Goal: Transaction & Acquisition: Book appointment/travel/reservation

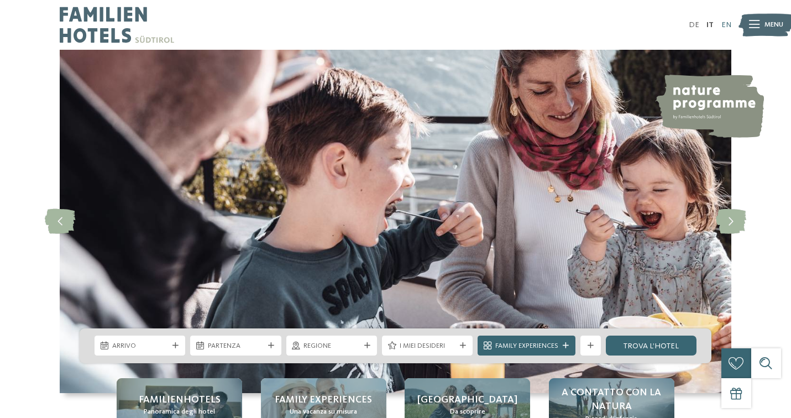
click at [727, 24] on link "EN" at bounding box center [727, 25] width 10 height 8
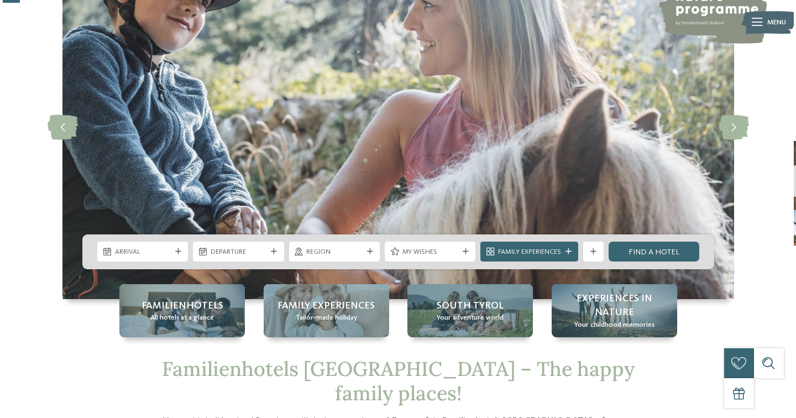
scroll to position [97, 0]
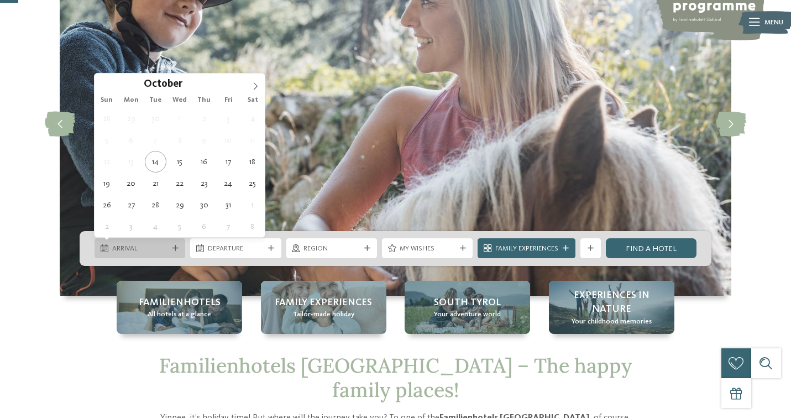
click at [141, 248] on span "Arrival" at bounding box center [140, 249] width 56 height 10
click at [256, 86] on icon at bounding box center [256, 86] width 8 height 8
type div "29.12.2025"
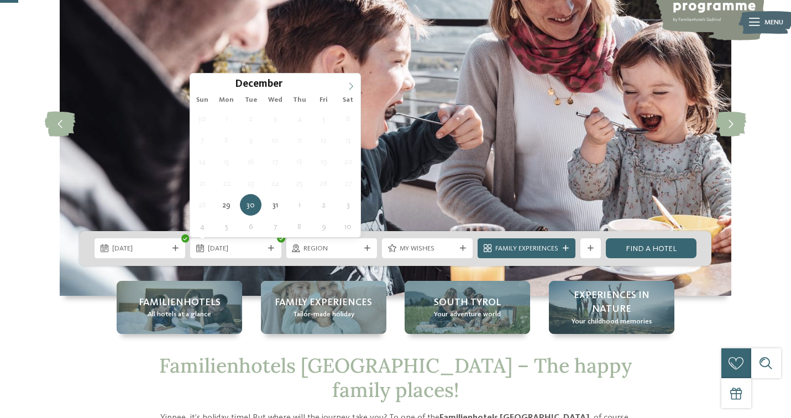
type input "****"
click at [350, 86] on icon at bounding box center [351, 86] width 8 height 8
type div "02.01.2026"
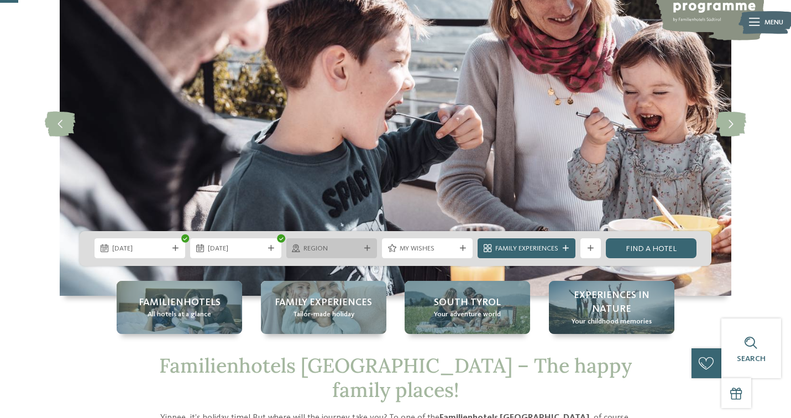
click at [341, 246] on span "Region" at bounding box center [332, 249] width 56 height 10
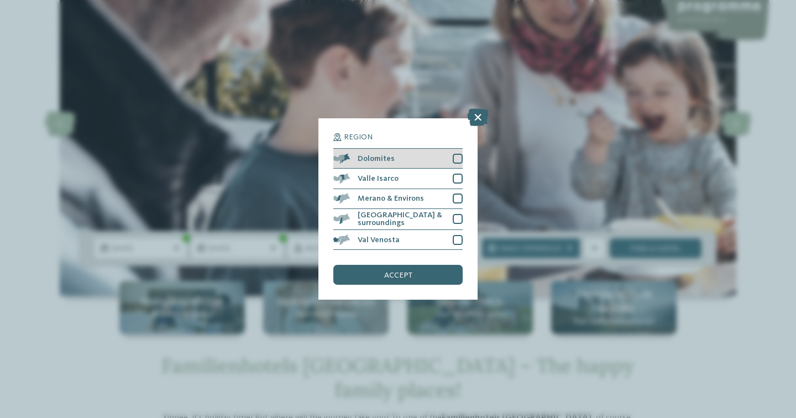
click at [458, 154] on div at bounding box center [458, 159] width 10 height 10
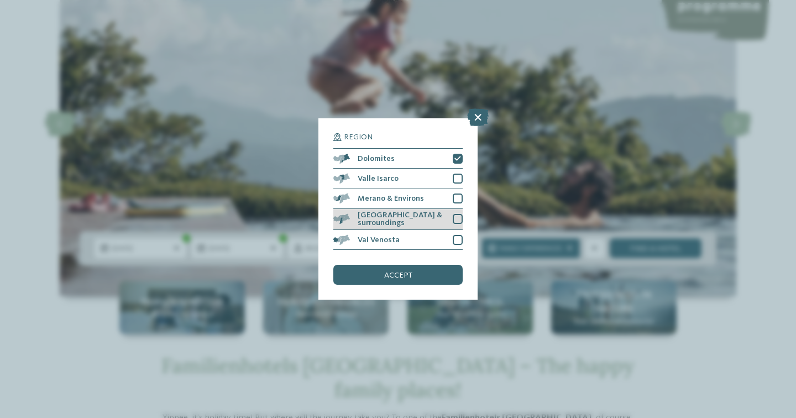
click at [456, 214] on div at bounding box center [458, 219] width 10 height 10
click at [456, 235] on div at bounding box center [458, 240] width 10 height 10
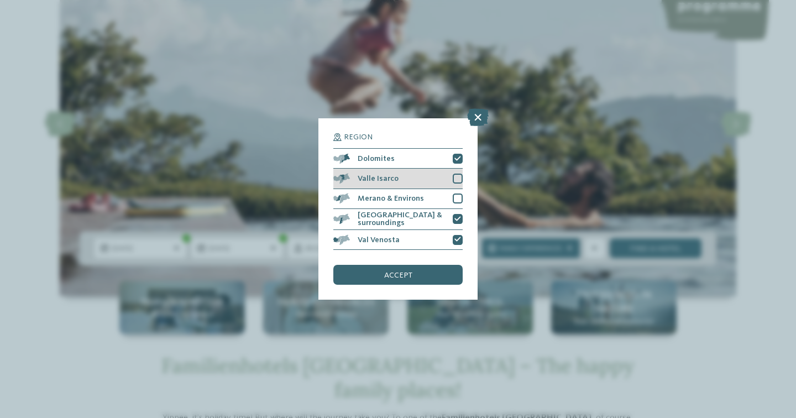
click at [457, 174] on div at bounding box center [458, 179] width 10 height 10
click at [458, 189] on div "Merano & Environs" at bounding box center [397, 199] width 129 height 20
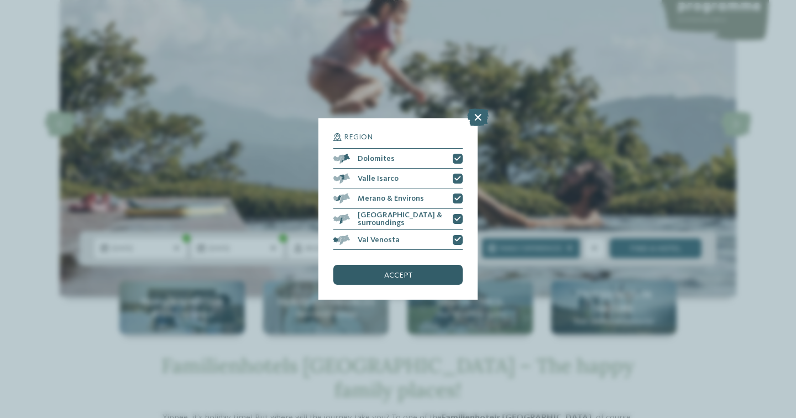
click at [424, 265] on div "accept" at bounding box center [397, 275] width 129 height 20
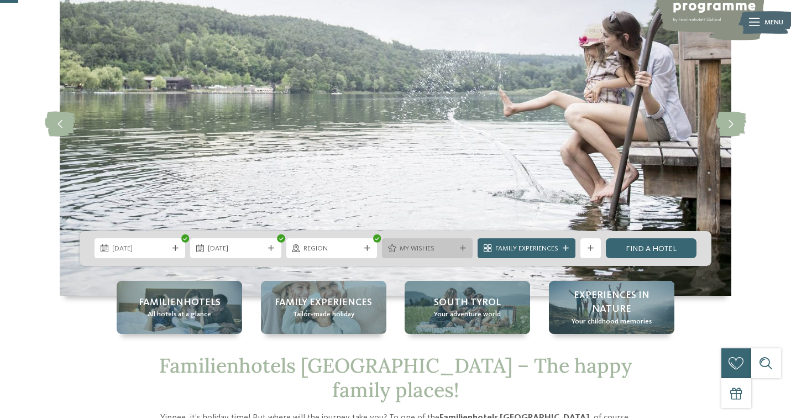
click at [419, 248] on span "My wishes" at bounding box center [428, 249] width 56 height 10
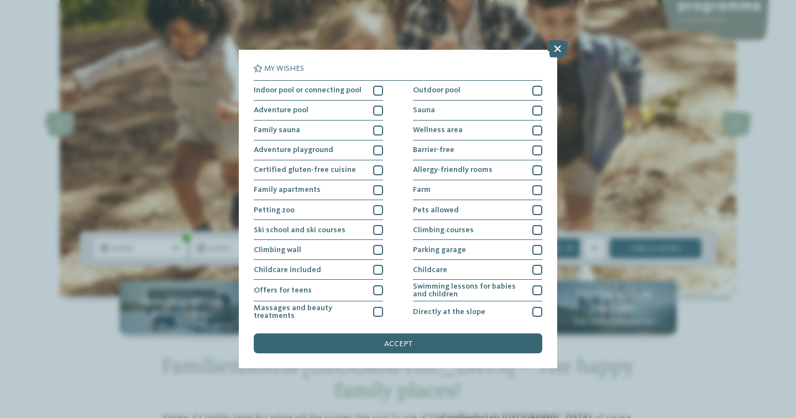
scroll to position [0, 0]
click at [520, 108] on div "Sauna" at bounding box center [477, 111] width 129 height 20
click at [516, 129] on div "Wellness area" at bounding box center [477, 131] width 129 height 20
click at [359, 129] on div "Family sauna" at bounding box center [318, 131] width 129 height 20
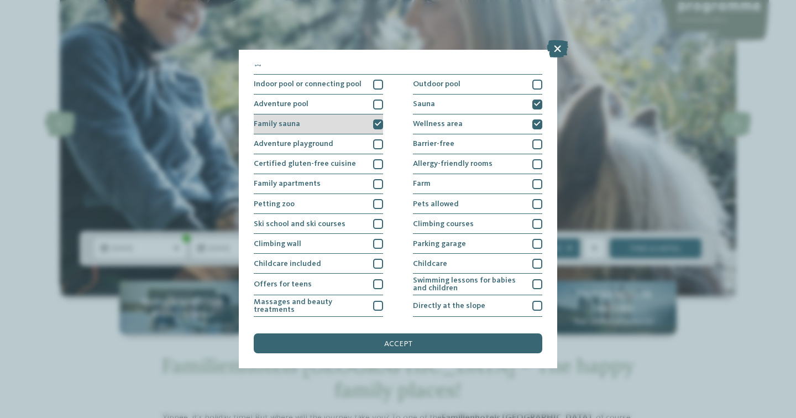
scroll to position [12, 0]
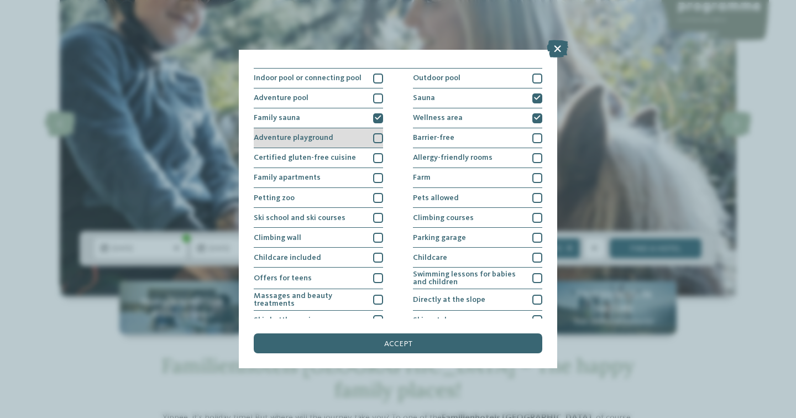
click at [353, 137] on div "Adventure playground" at bounding box center [318, 138] width 129 height 20
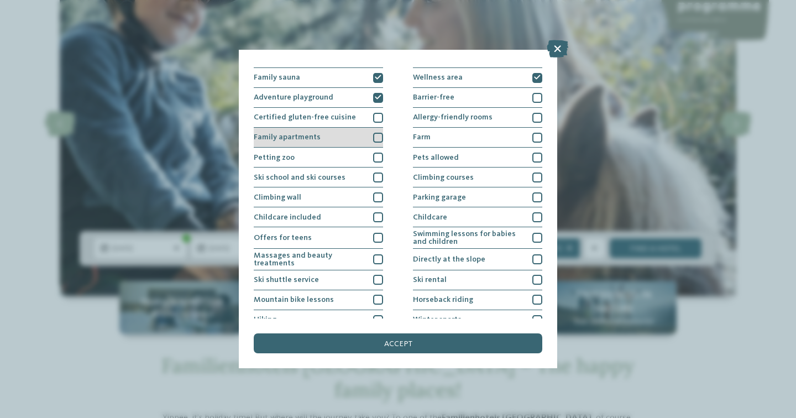
scroll to position [64, 0]
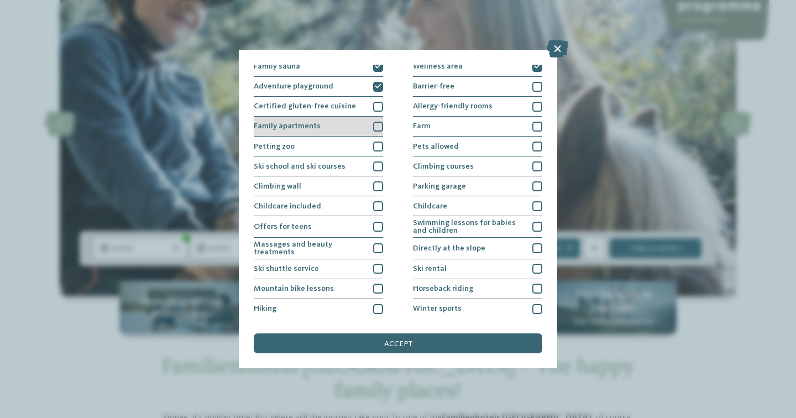
click at [344, 129] on div "Family apartments" at bounding box center [318, 127] width 129 height 20
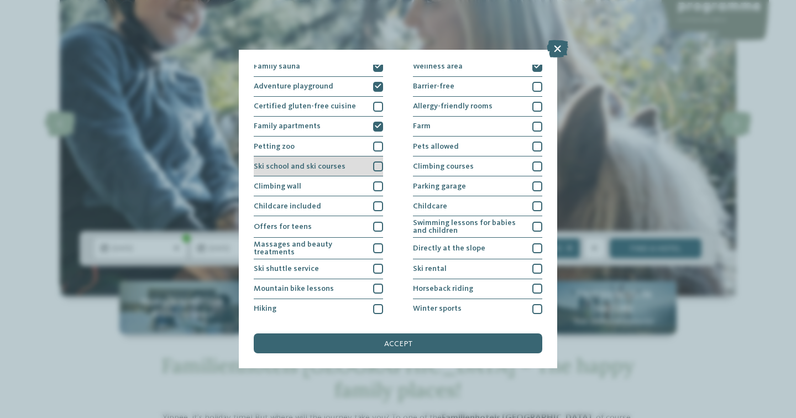
click at [345, 157] on div "Ski school and ski courses" at bounding box center [318, 167] width 129 height 20
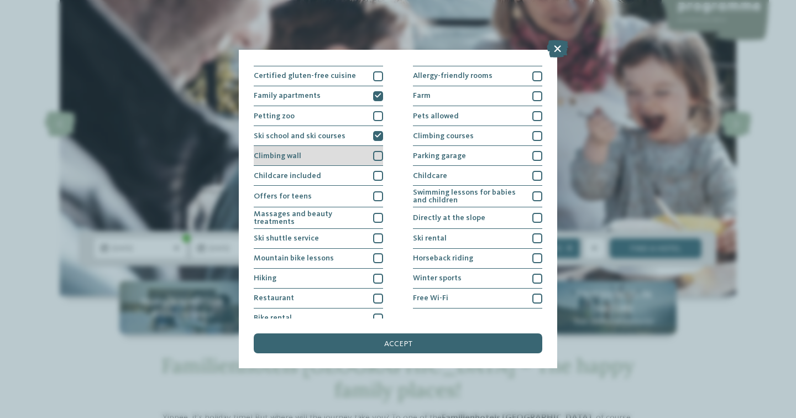
scroll to position [97, 0]
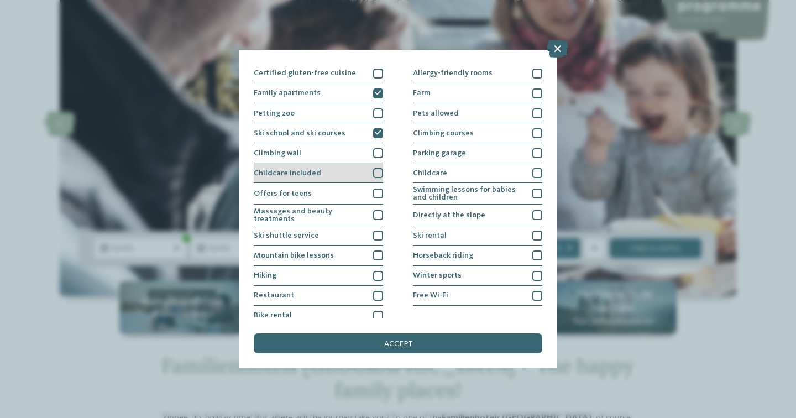
click at [347, 176] on div "Childcare included" at bounding box center [318, 173] width 129 height 20
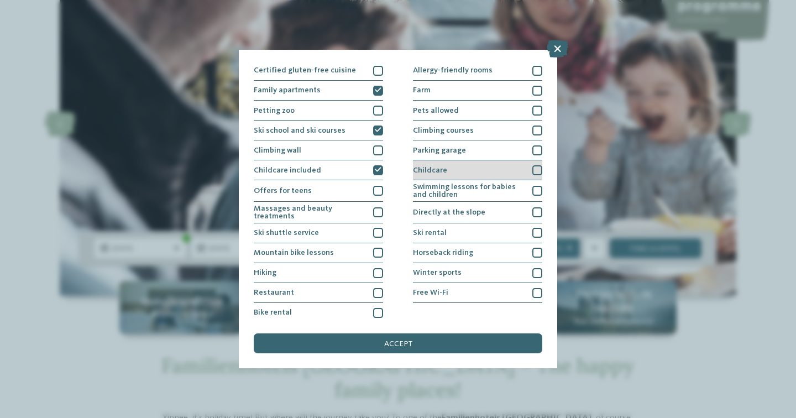
click at [430, 168] on span "Childcare" at bounding box center [430, 170] width 34 height 8
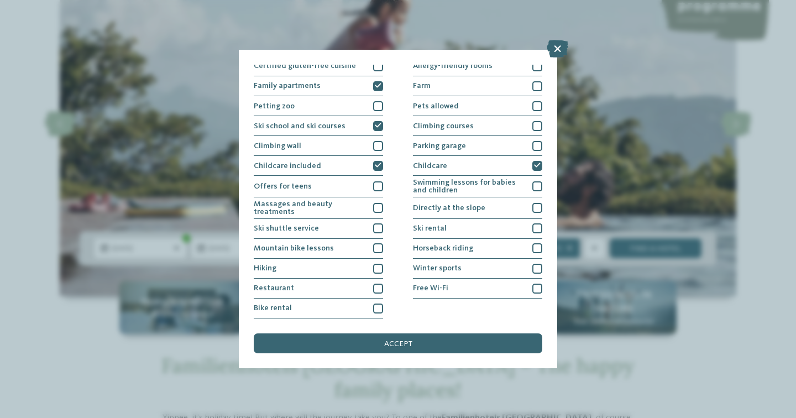
scroll to position [201, 0]
click at [345, 279] on div "Restaurant" at bounding box center [318, 289] width 129 height 20
click at [341, 259] on div "Hiking" at bounding box center [318, 269] width 129 height 20
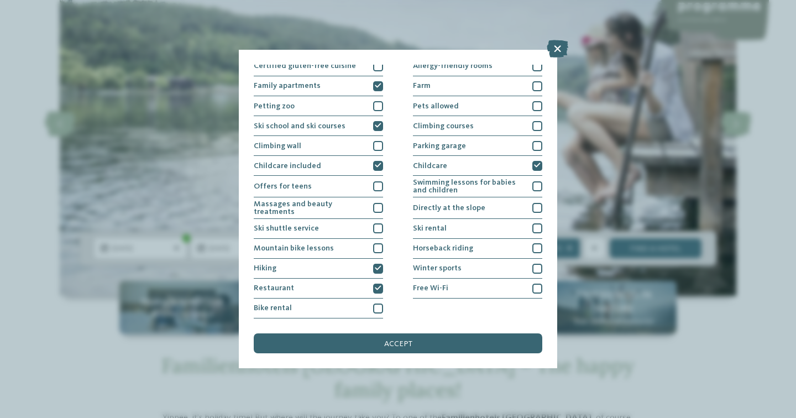
scroll to position [180, 0]
click at [439, 244] on span "Horseback riding" at bounding box center [443, 248] width 60 height 8
click at [429, 239] on div "Horseback riding" at bounding box center [477, 249] width 129 height 20
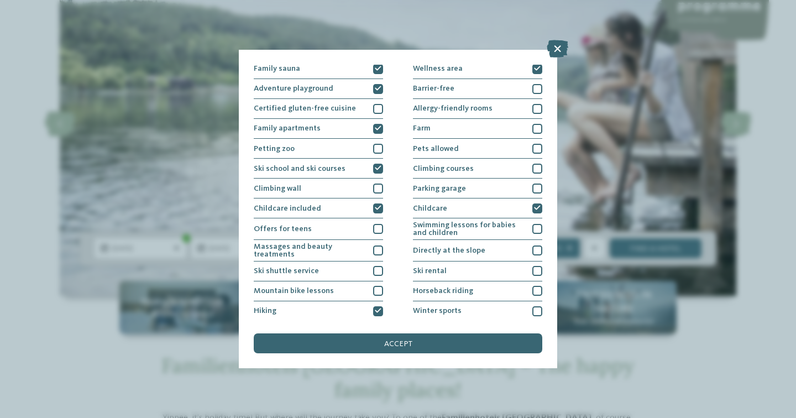
scroll to position [60, 0]
click at [347, 153] on div "Petting zoo" at bounding box center [318, 150] width 129 height 20
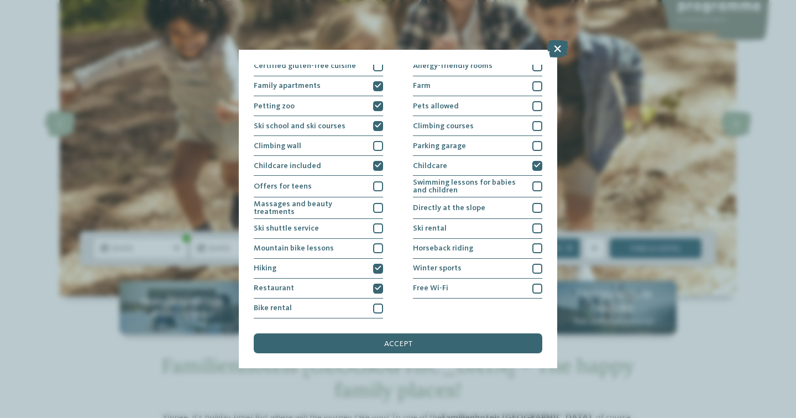
scroll to position [191, 0]
click at [434, 244] on span "Horseback riding" at bounding box center [443, 248] width 60 height 8
click at [423, 225] on span "Ski rental" at bounding box center [430, 229] width 34 height 8
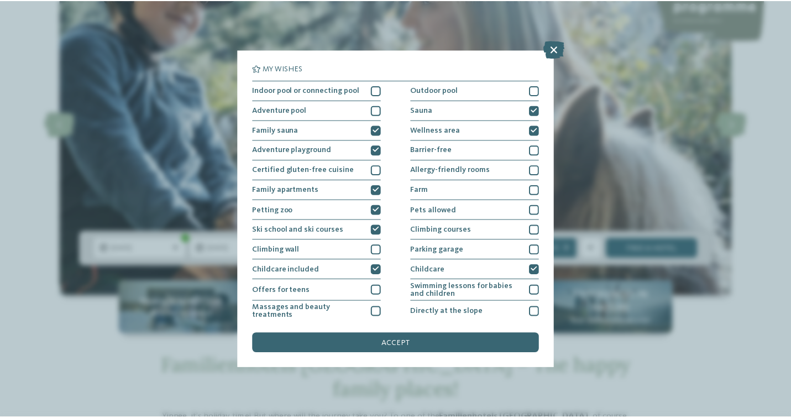
scroll to position [0, 0]
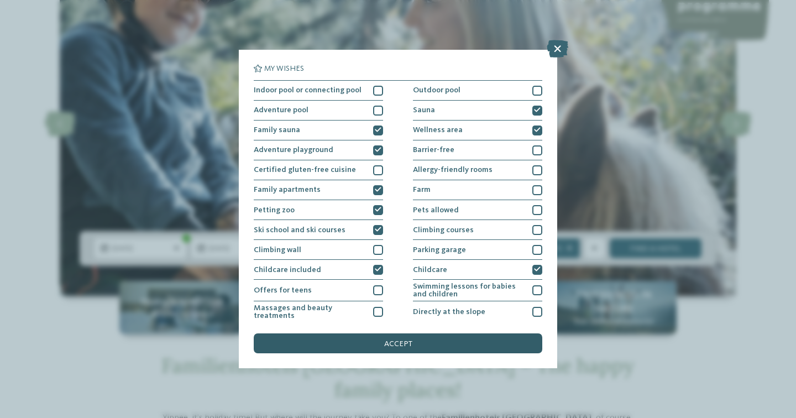
click at [410, 340] on span "accept" at bounding box center [398, 344] width 28 height 8
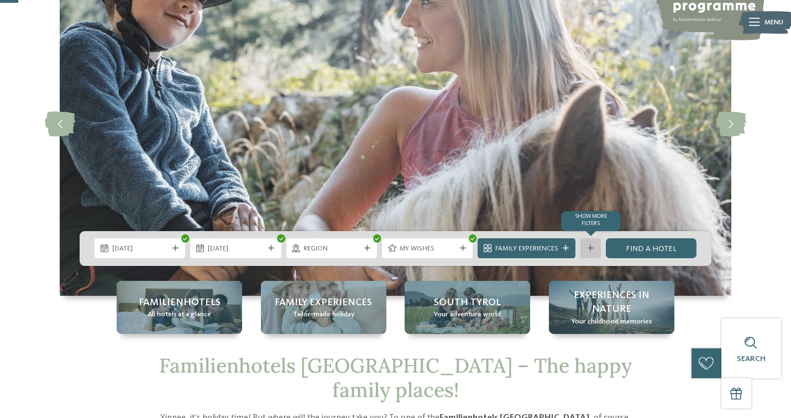
click at [593, 244] on div "Show more filters" at bounding box center [591, 248] width 20 height 20
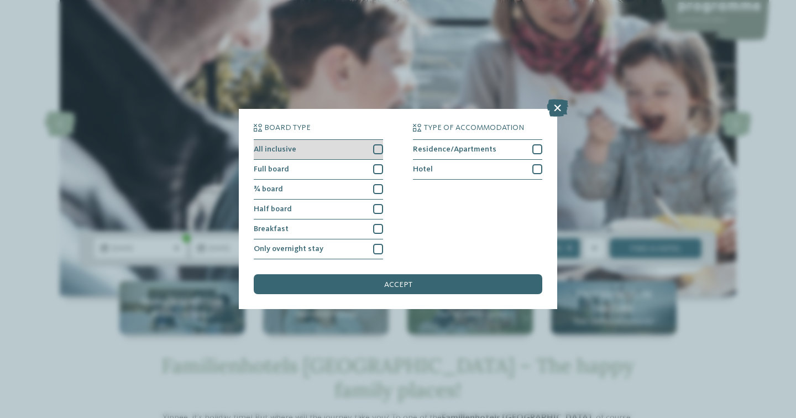
click at [378, 144] on div at bounding box center [378, 149] width 10 height 10
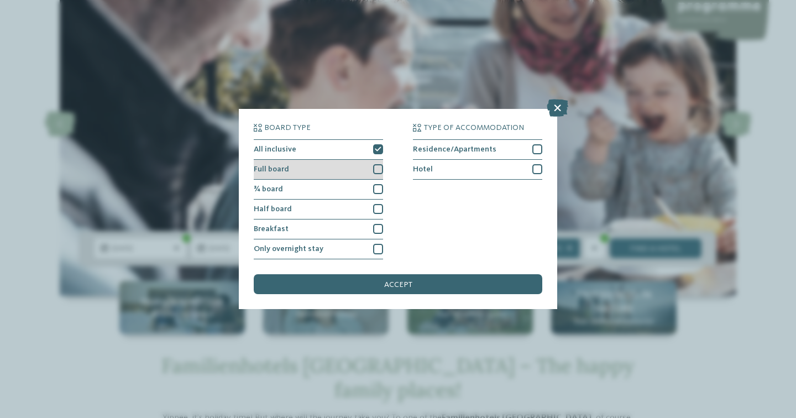
click at [378, 164] on div at bounding box center [378, 169] width 10 height 10
click at [378, 184] on div at bounding box center [378, 189] width 10 height 10
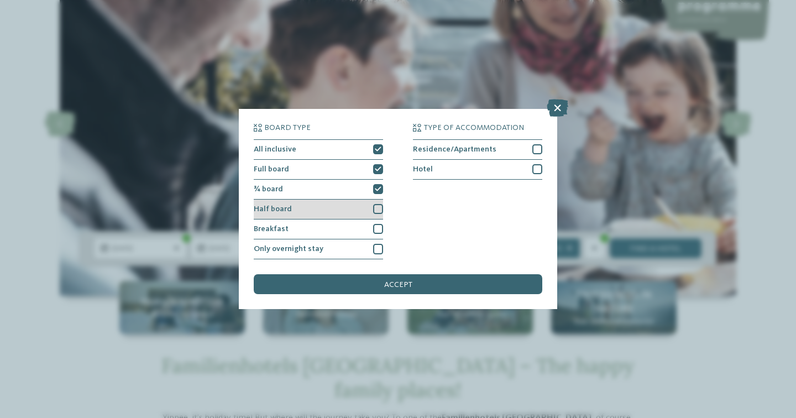
click at [378, 204] on div at bounding box center [378, 209] width 10 height 10
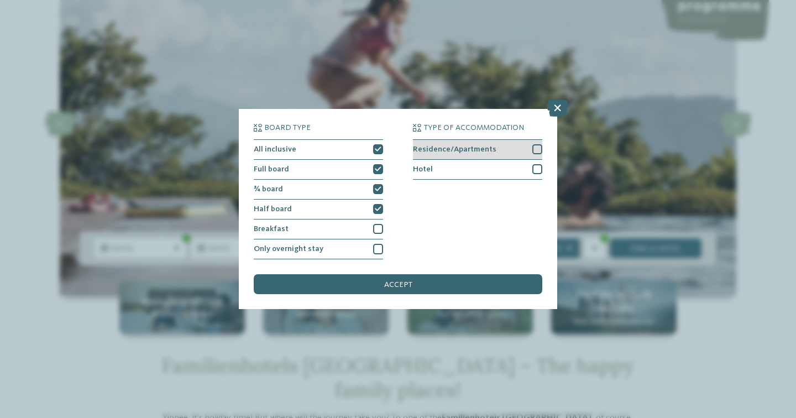
click at [535, 144] on div at bounding box center [538, 149] width 10 height 10
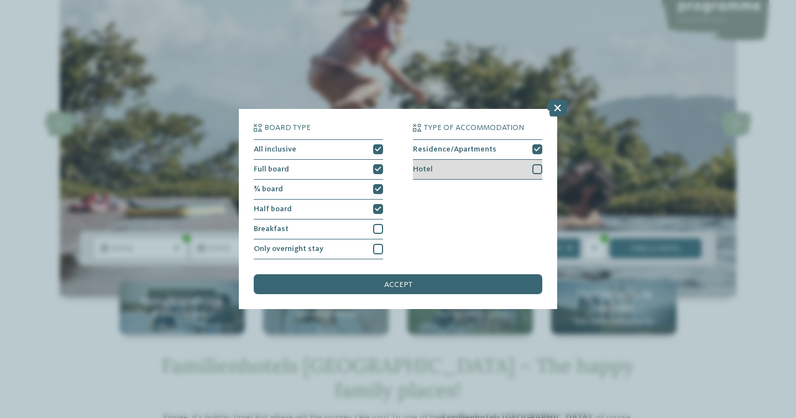
click at [535, 164] on div at bounding box center [538, 169] width 10 height 10
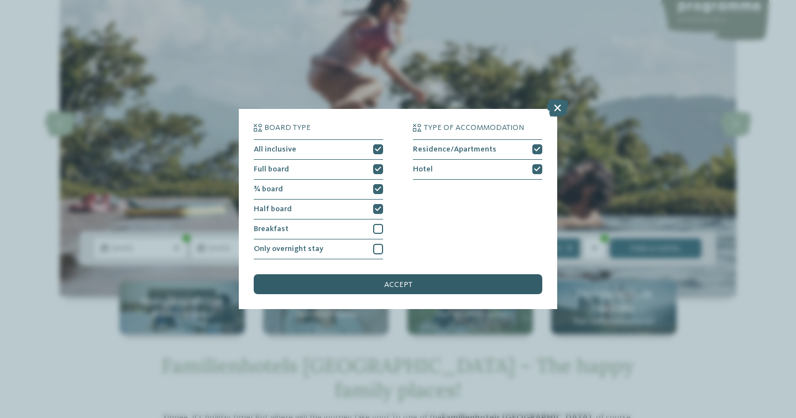
click at [414, 274] on div "accept" at bounding box center [398, 284] width 289 height 20
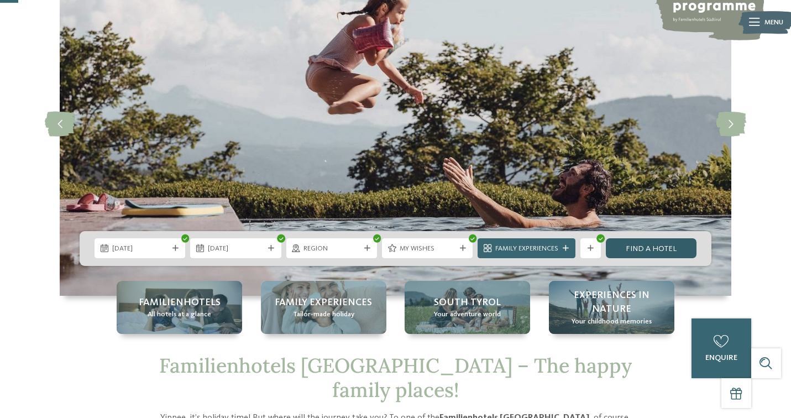
click at [663, 252] on link "Find a hotel" at bounding box center [651, 248] width 91 height 20
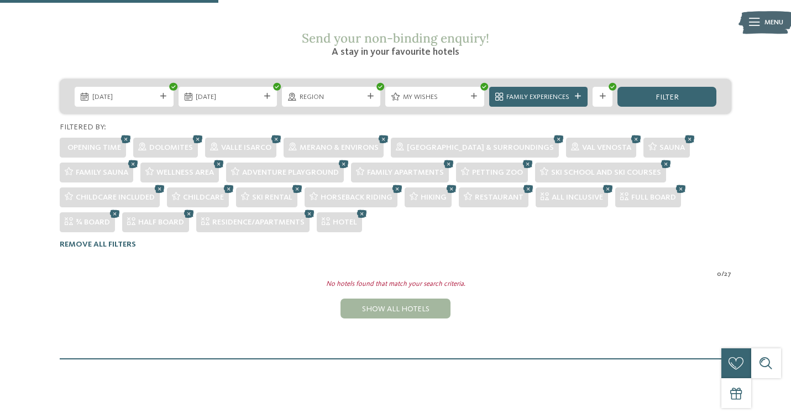
scroll to position [177, 0]
click at [682, 132] on icon at bounding box center [689, 138] width 15 height 13
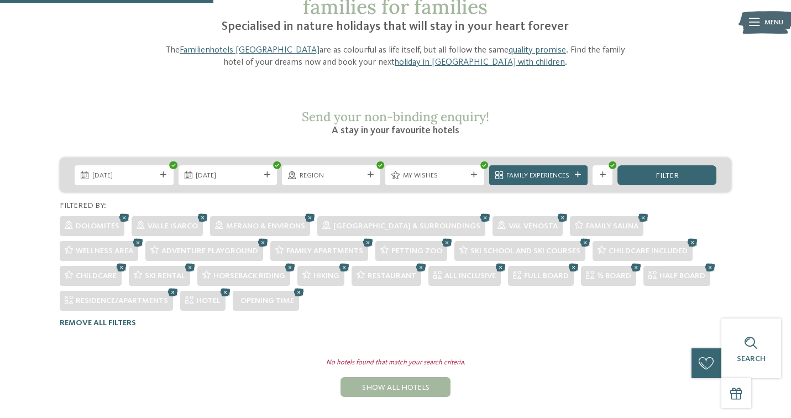
scroll to position [84, 0]
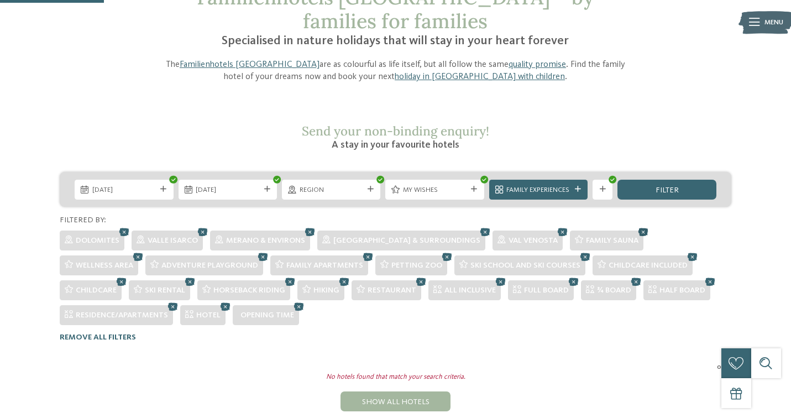
click at [636, 225] on icon at bounding box center [643, 231] width 15 height 13
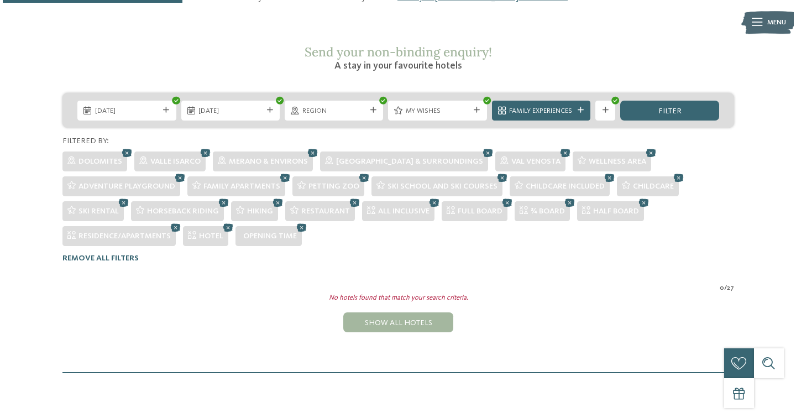
scroll to position [101, 0]
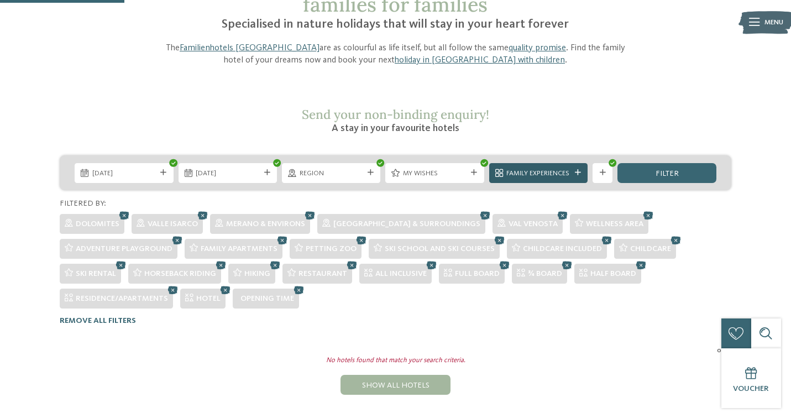
click at [560, 168] on div "Family Experiences" at bounding box center [538, 173] width 69 height 11
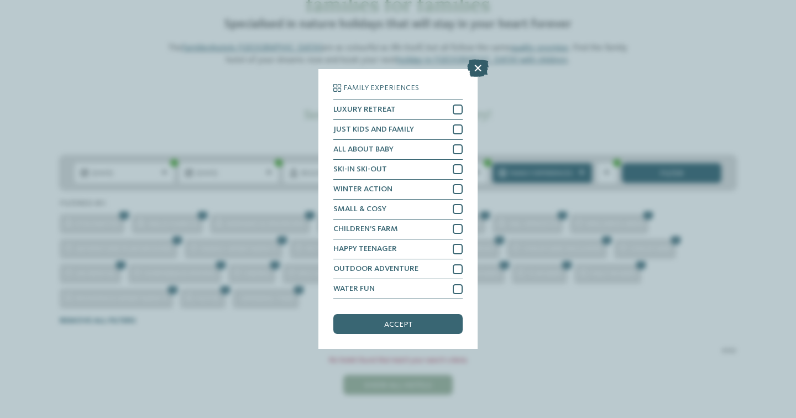
click at [476, 59] on icon at bounding box center [478, 68] width 22 height 18
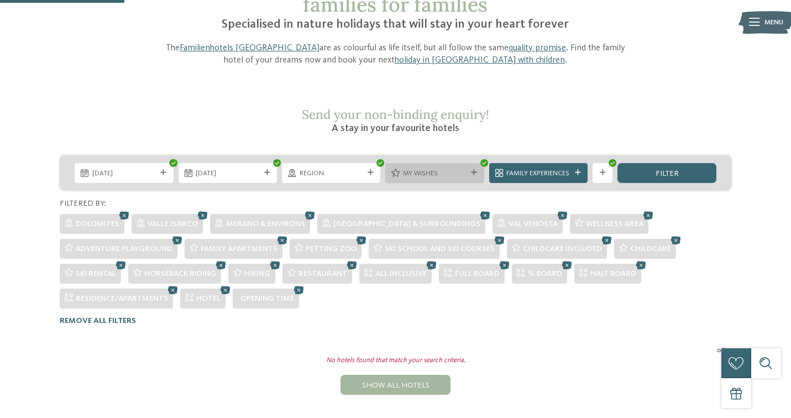
click at [467, 168] on div "My wishes" at bounding box center [434, 173] width 69 height 11
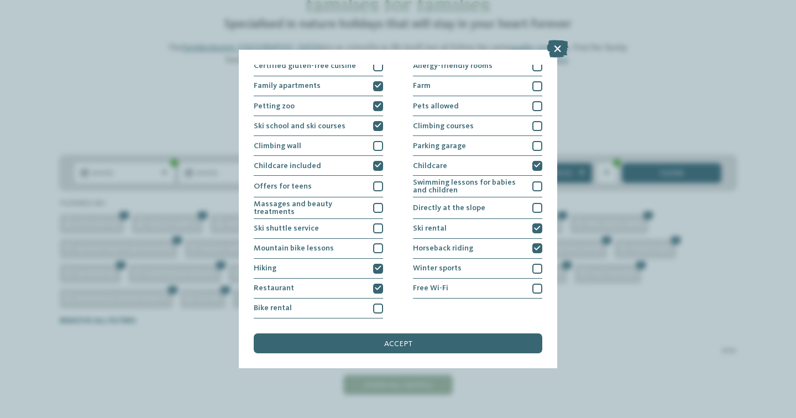
scroll to position [201, 0]
click at [380, 284] on div at bounding box center [378, 289] width 10 height 10
click at [380, 265] on icon at bounding box center [378, 268] width 7 height 6
click at [521, 239] on div "Horseback riding" at bounding box center [477, 249] width 129 height 20
click at [510, 219] on div "Ski rental" at bounding box center [477, 229] width 129 height 20
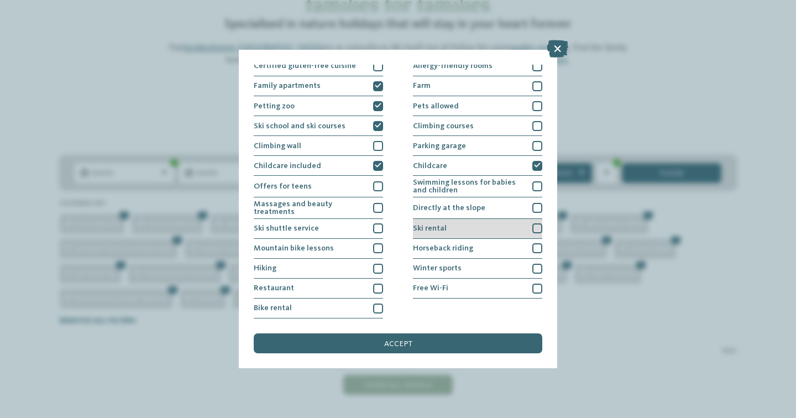
scroll to position [121, 0]
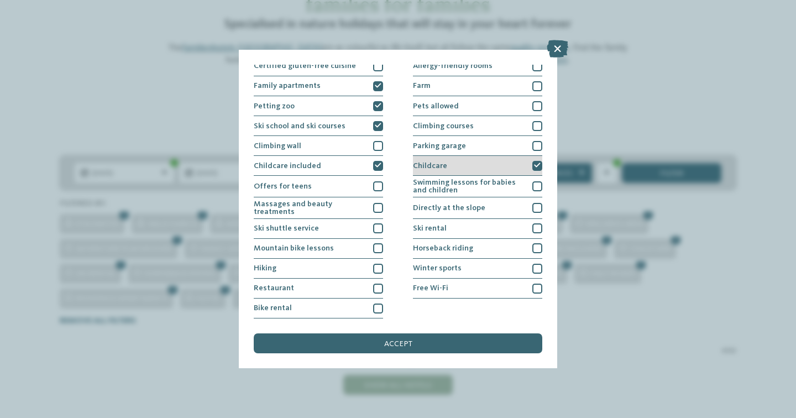
click at [504, 156] on div "Childcare" at bounding box center [477, 166] width 129 height 20
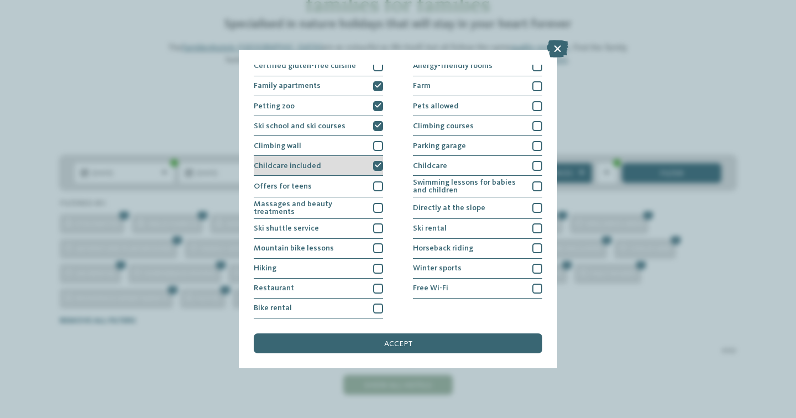
click at [335, 156] on div "Childcare included" at bounding box center [318, 166] width 129 height 20
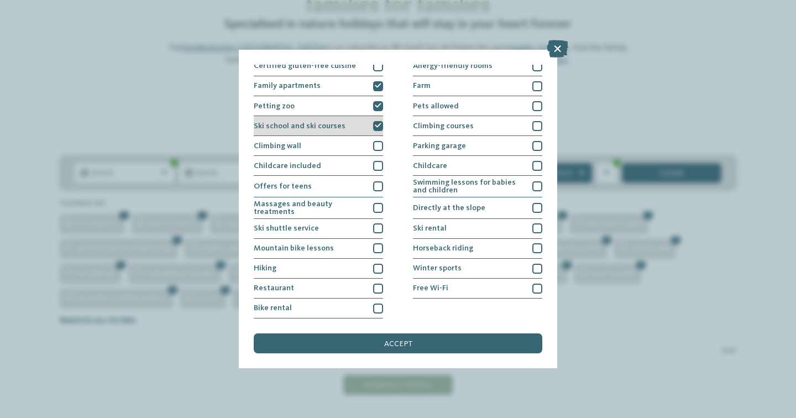
click at [342, 116] on div "Ski school and ski courses" at bounding box center [318, 126] width 129 height 20
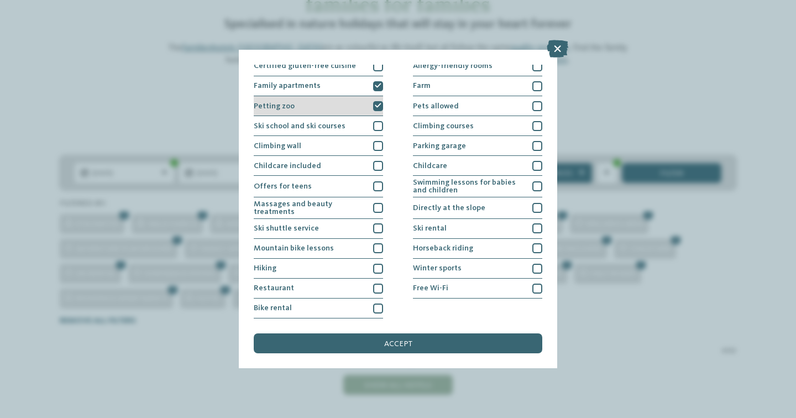
click at [347, 96] on div "Petting zoo" at bounding box center [318, 106] width 129 height 20
click at [349, 76] on div "Family apartments" at bounding box center [318, 86] width 129 height 20
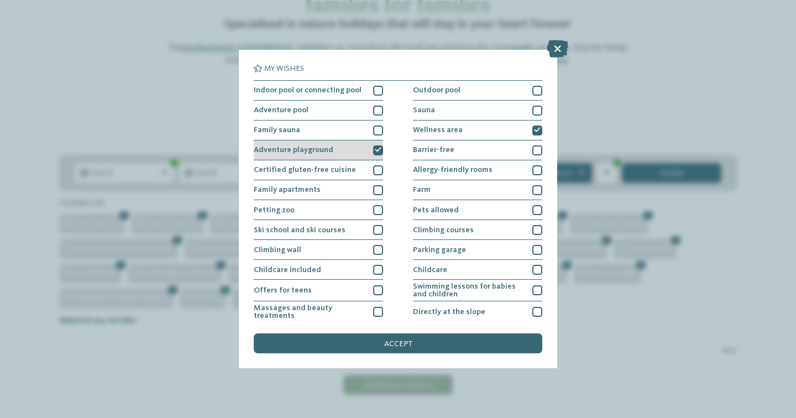
scroll to position [0, 0]
click at [352, 149] on div "Adventure playground" at bounding box center [318, 150] width 129 height 20
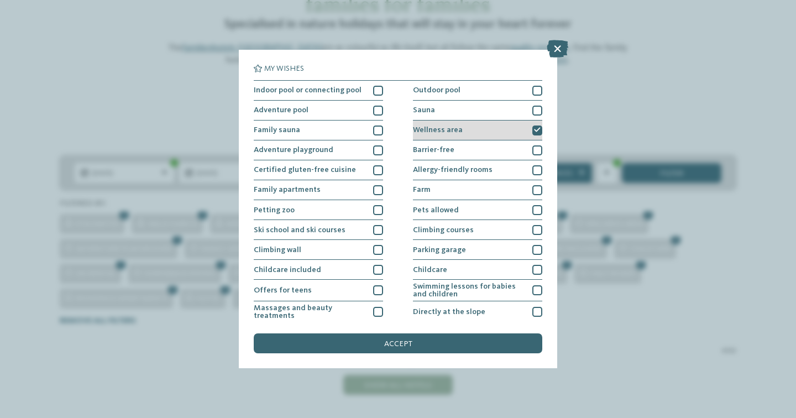
click at [470, 129] on div "Wellness area" at bounding box center [477, 131] width 129 height 20
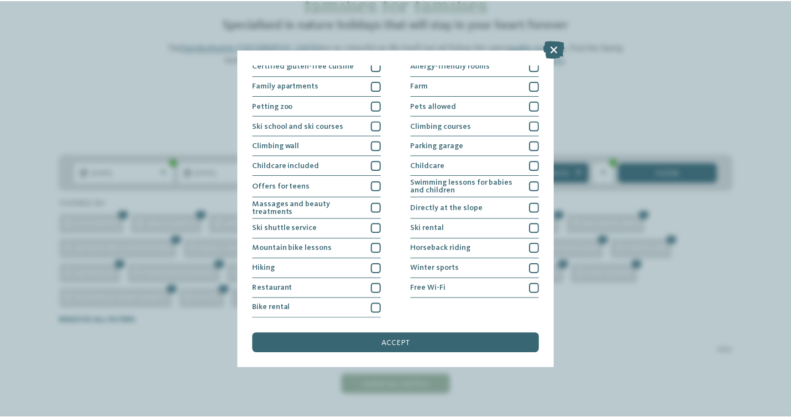
scroll to position [201, 0]
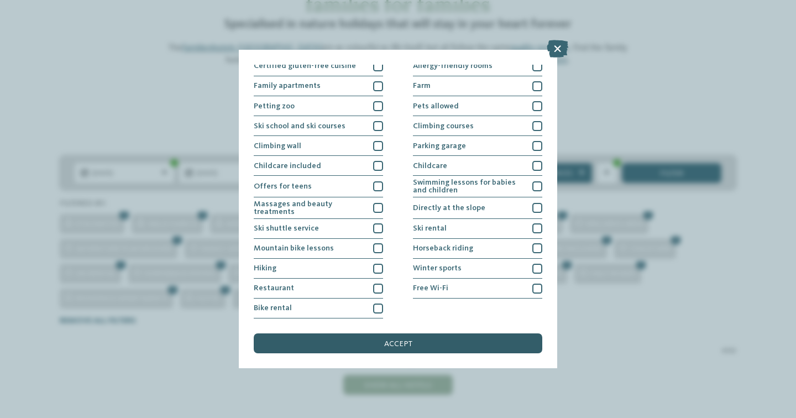
click at [468, 333] on div "accept" at bounding box center [398, 343] width 289 height 20
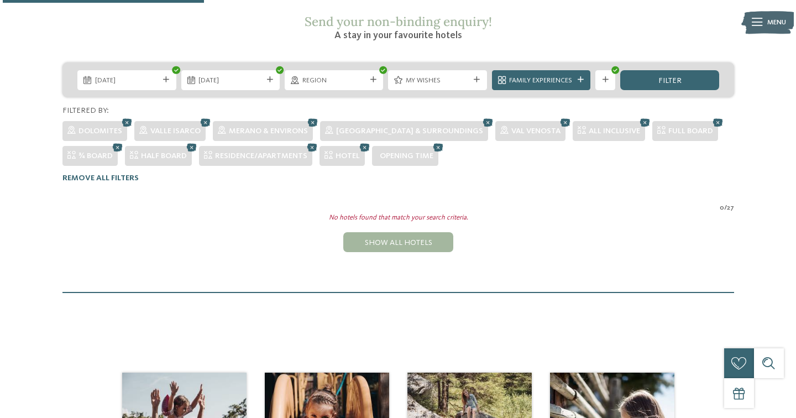
scroll to position [150, 0]
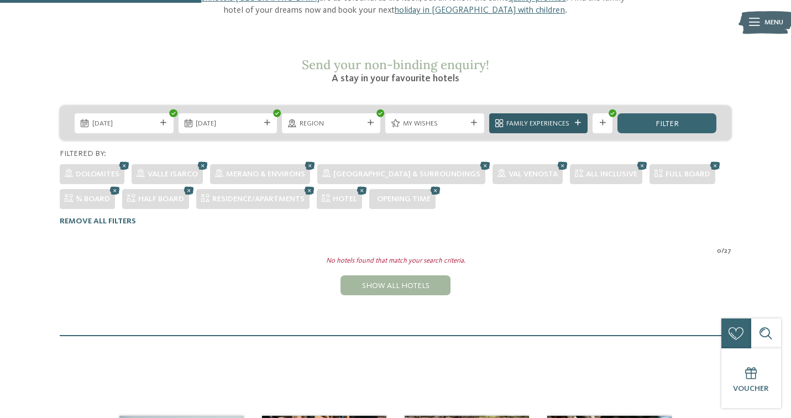
click at [533, 119] on span "Family Experiences" at bounding box center [539, 124] width 64 height 10
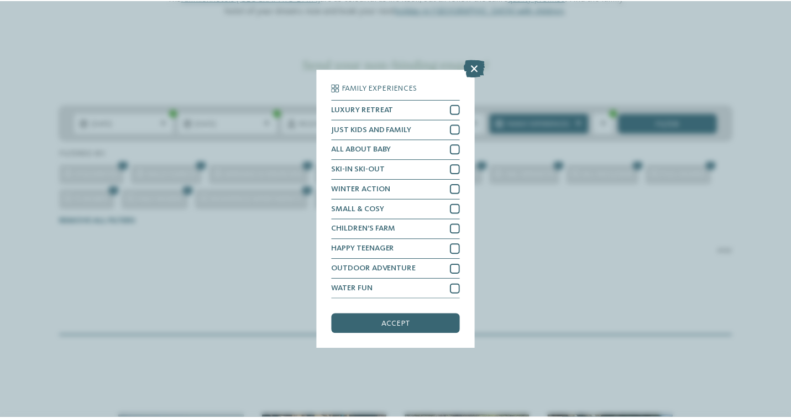
scroll to position [0, 0]
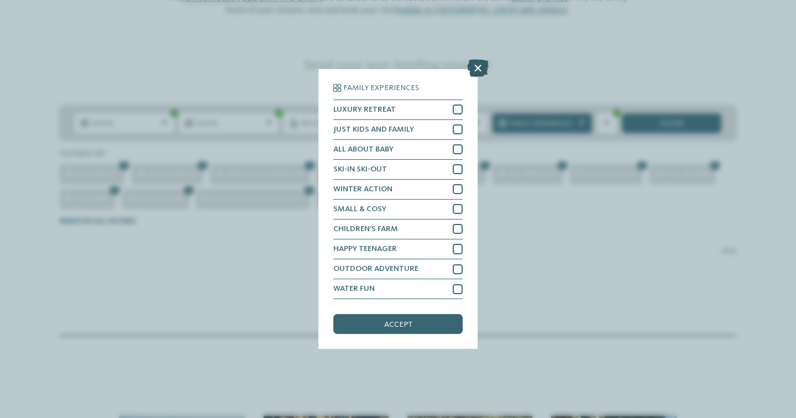
click at [482, 59] on icon at bounding box center [478, 68] width 22 height 18
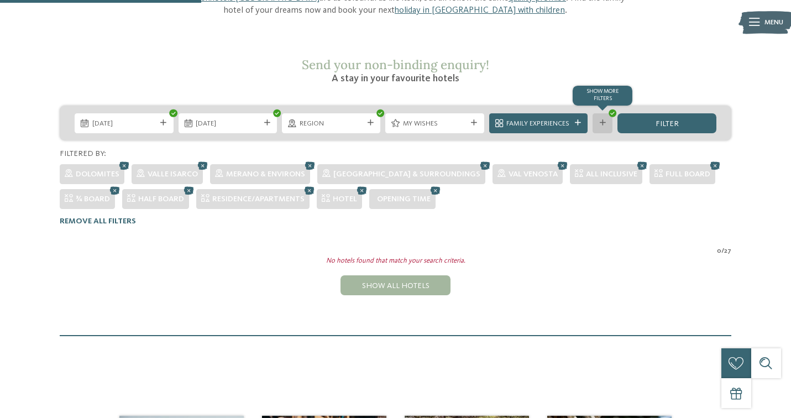
click at [598, 113] on div "Show more filters" at bounding box center [603, 123] width 20 height 20
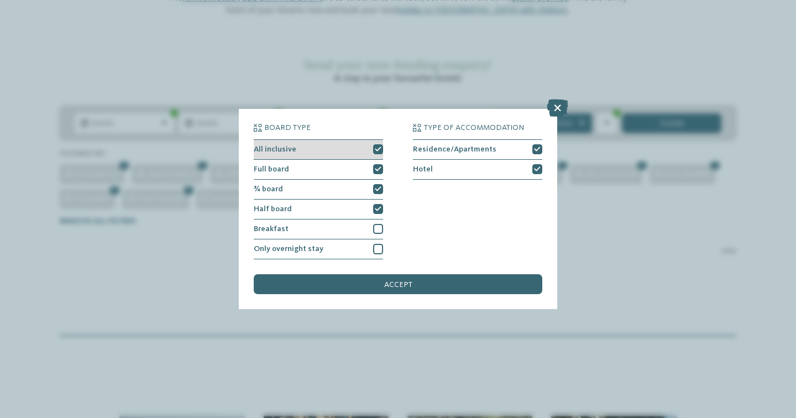
click at [362, 140] on div "All inclusive" at bounding box center [318, 150] width 129 height 20
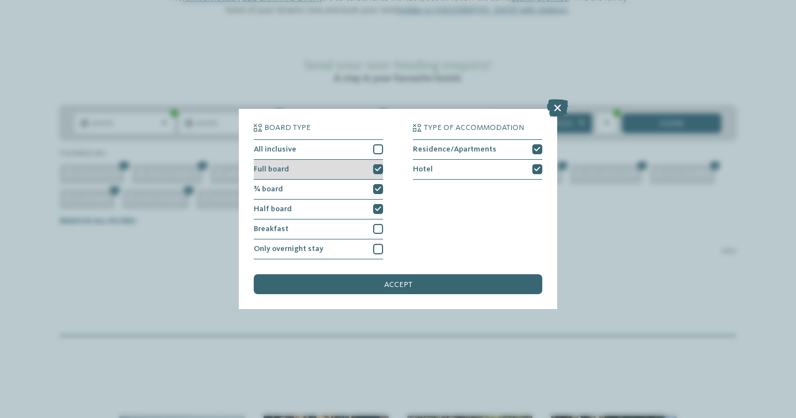
click at [362, 160] on div "Full board" at bounding box center [318, 170] width 129 height 20
click at [362, 180] on div "¾ board" at bounding box center [318, 190] width 129 height 20
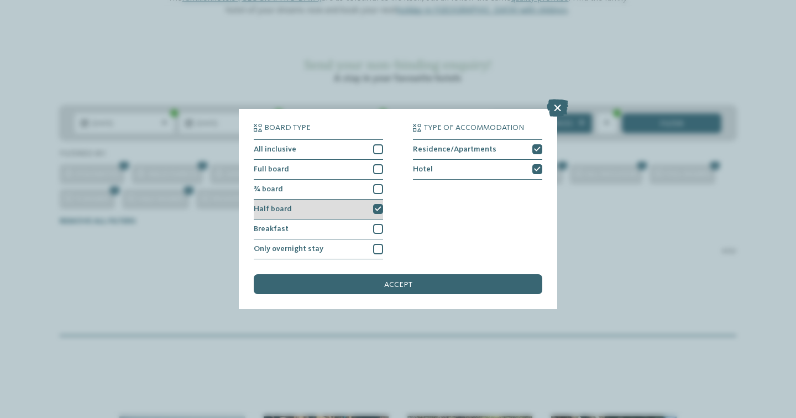
click at [362, 200] on div "Half board" at bounding box center [318, 210] width 129 height 20
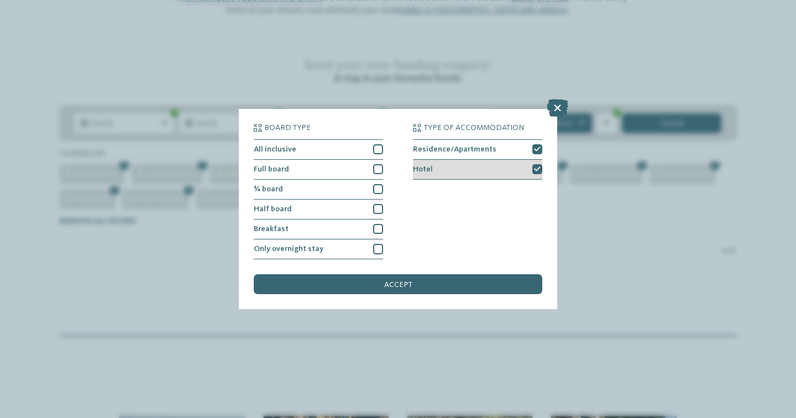
click at [442, 160] on div "Hotel" at bounding box center [477, 170] width 129 height 20
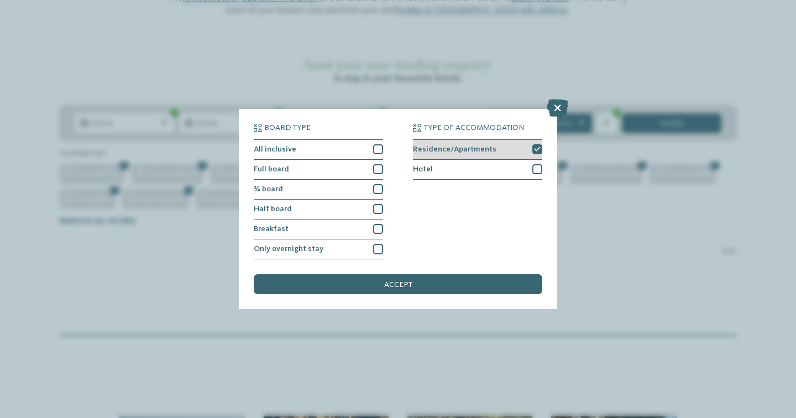
click at [450, 140] on div "Residence/Apartments" at bounding box center [477, 150] width 129 height 20
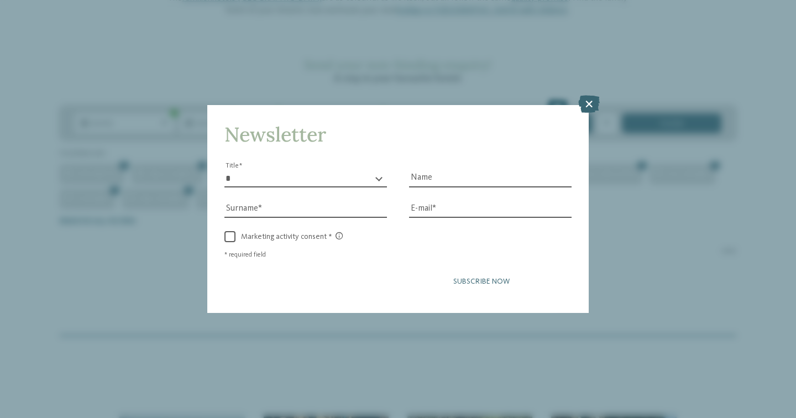
click at [447, 268] on button "Subscribe now" at bounding box center [482, 282] width 180 height 28
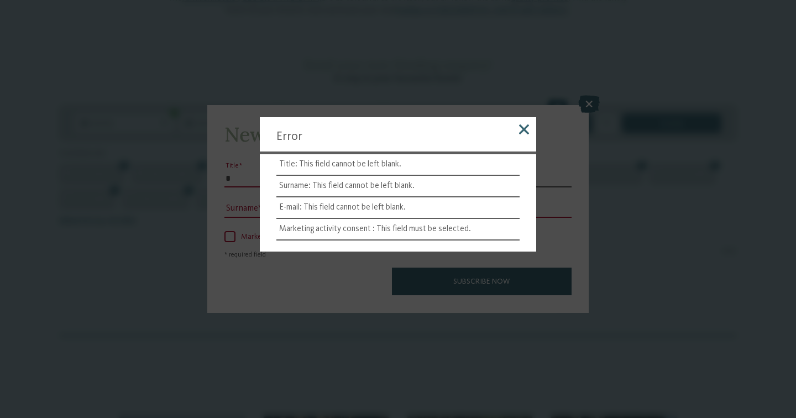
click at [526, 131] on span at bounding box center [524, 129] width 10 height 10
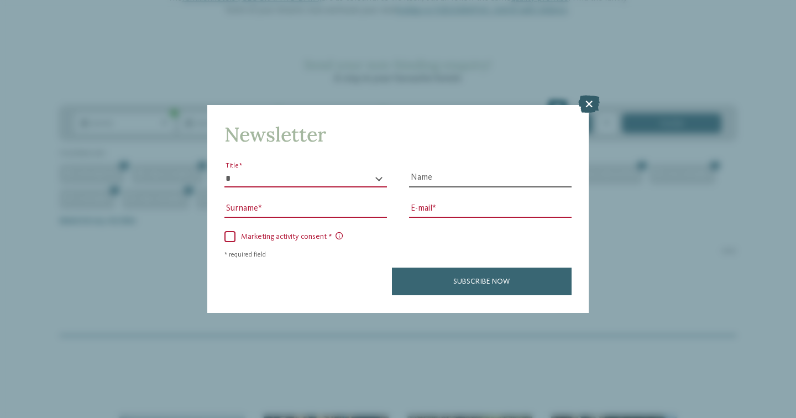
click at [588, 96] on icon at bounding box center [589, 105] width 22 height 18
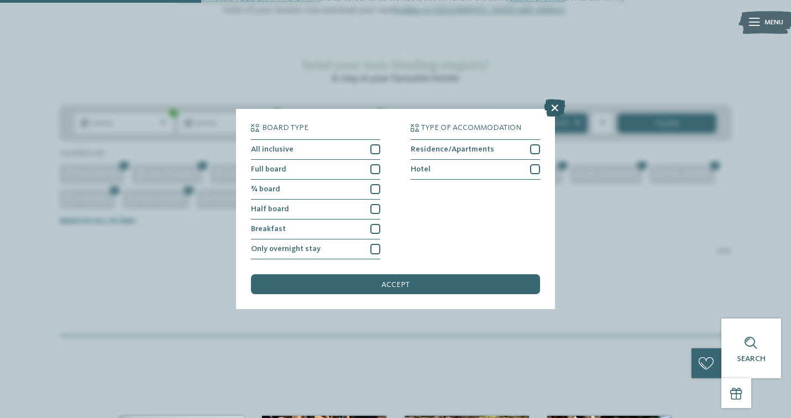
click at [555, 99] on icon at bounding box center [555, 108] width 22 height 18
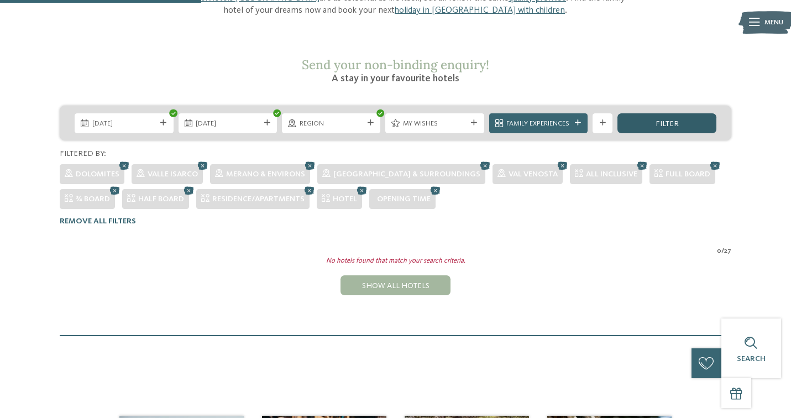
click at [663, 120] on span "filter" at bounding box center [667, 124] width 23 height 8
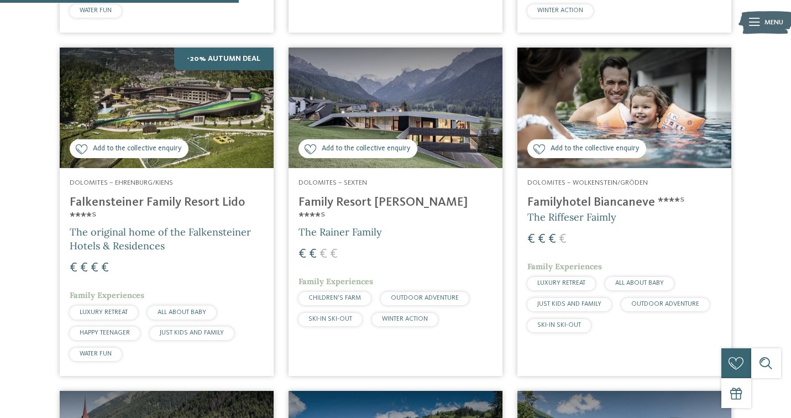
scroll to position [614, 0]
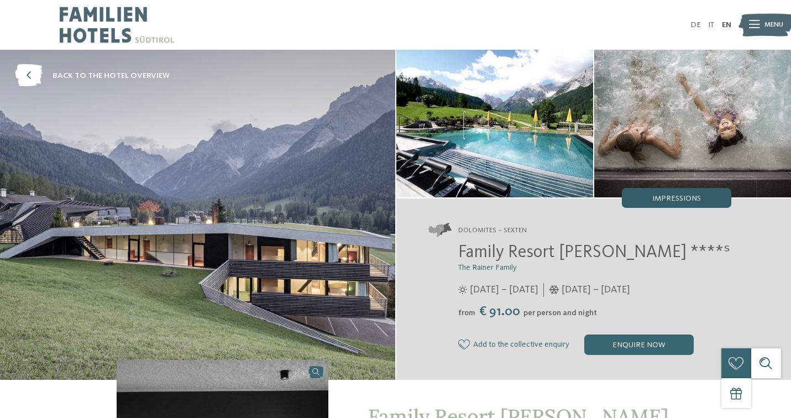
click at [675, 197] on span "Impressions" at bounding box center [677, 199] width 49 height 8
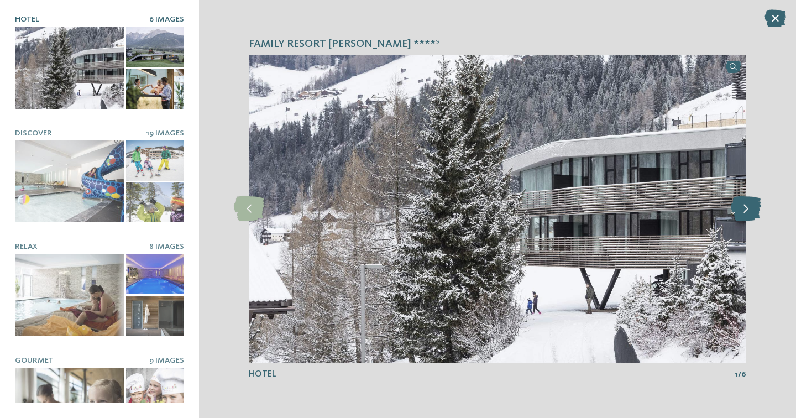
click at [760, 218] on icon at bounding box center [746, 208] width 30 height 25
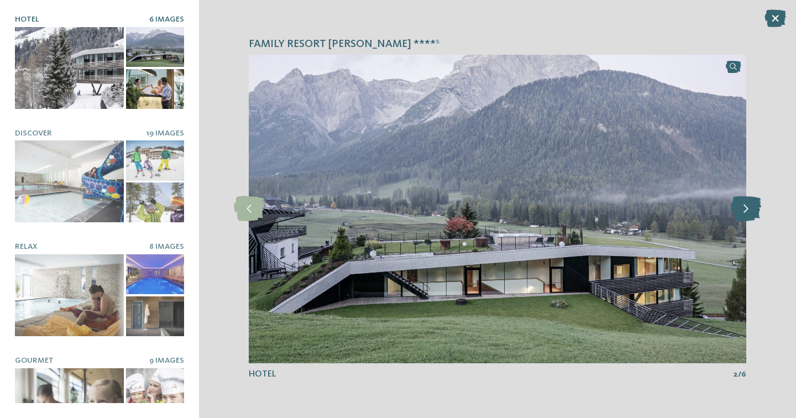
click at [760, 218] on icon at bounding box center [746, 208] width 30 height 25
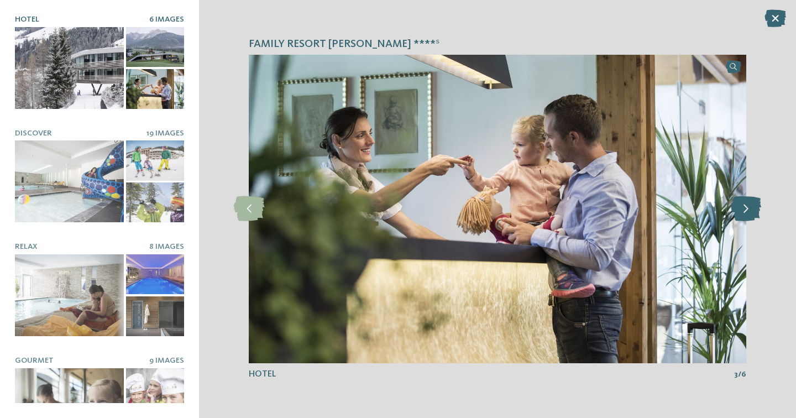
click at [760, 218] on icon at bounding box center [746, 208] width 30 height 25
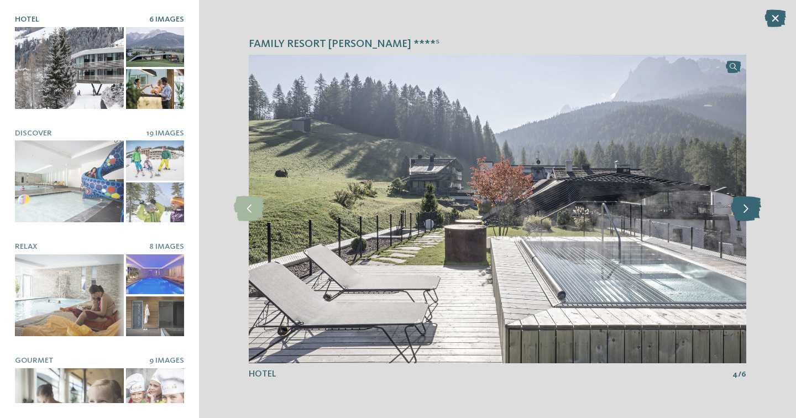
click at [760, 218] on icon at bounding box center [746, 208] width 30 height 25
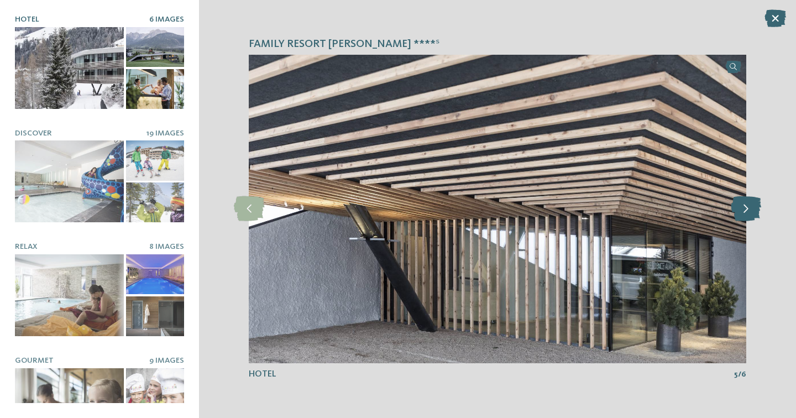
click at [760, 218] on icon at bounding box center [746, 208] width 30 height 25
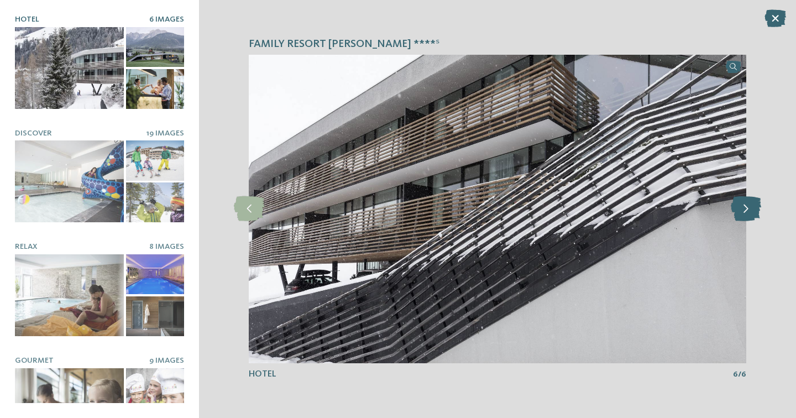
click at [760, 218] on icon at bounding box center [746, 208] width 30 height 25
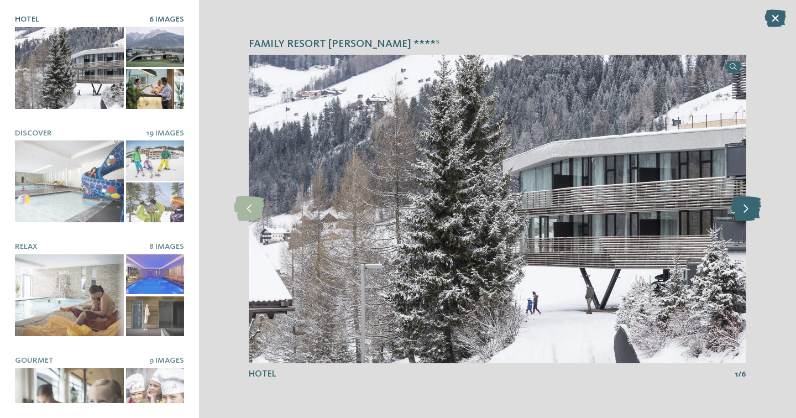
click at [760, 218] on icon at bounding box center [746, 208] width 30 height 25
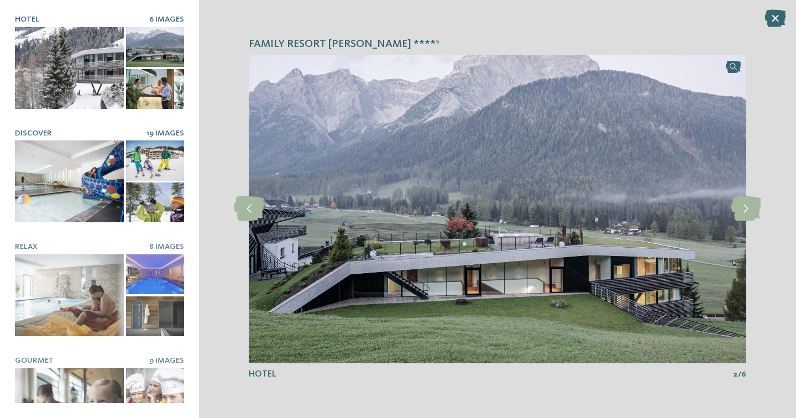
click at [65, 194] on div at bounding box center [69, 181] width 109 height 82
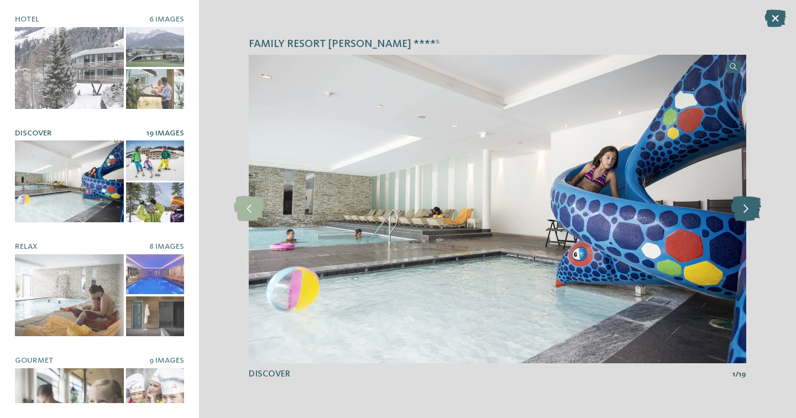
click at [743, 212] on icon at bounding box center [746, 208] width 30 height 25
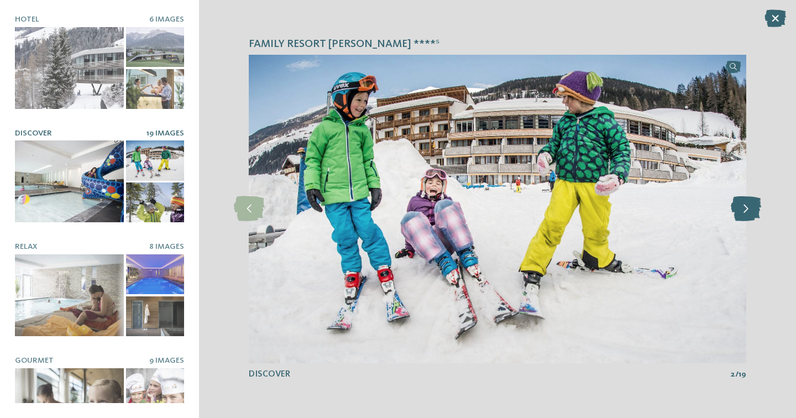
click at [746, 212] on icon at bounding box center [746, 208] width 30 height 25
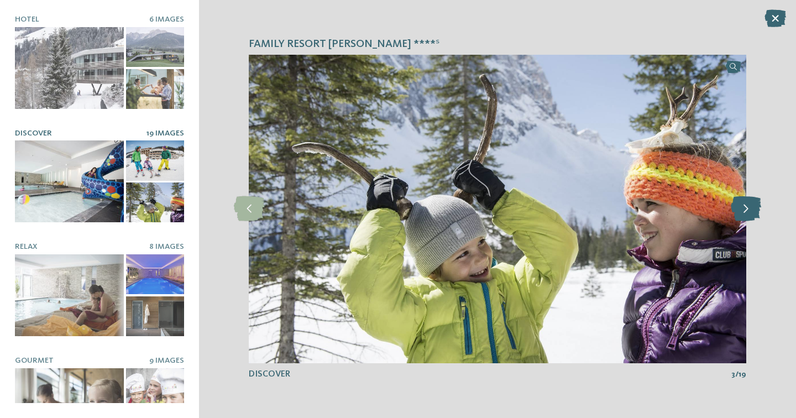
click at [746, 212] on icon at bounding box center [746, 208] width 30 height 25
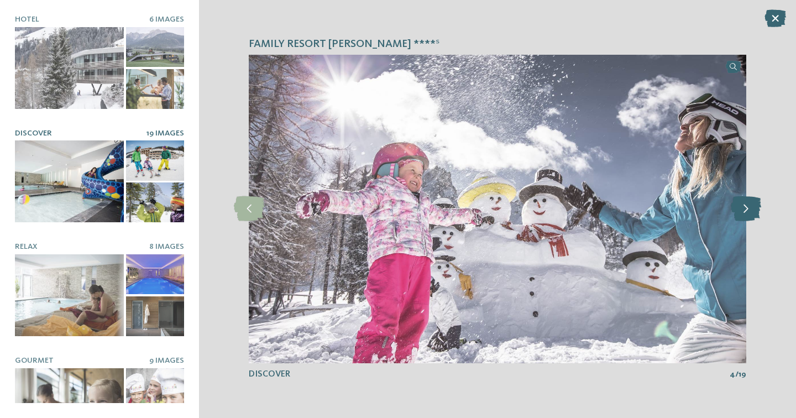
click at [746, 212] on icon at bounding box center [746, 208] width 30 height 25
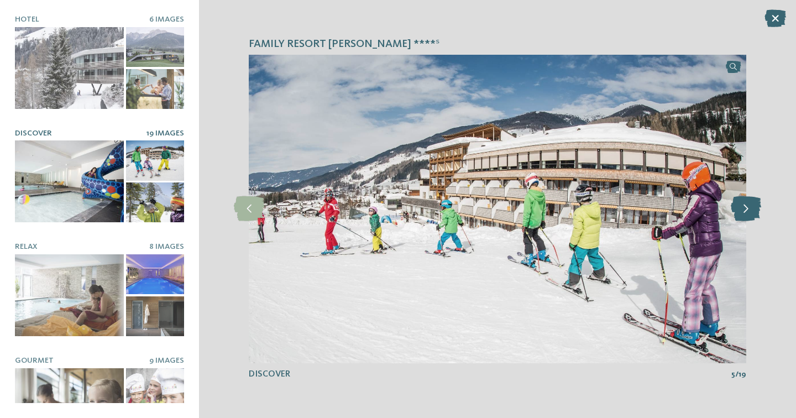
click at [746, 212] on icon at bounding box center [746, 208] width 30 height 25
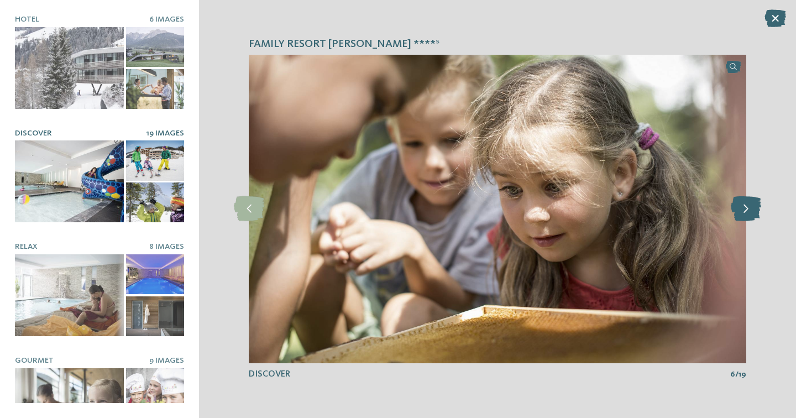
click at [746, 212] on icon at bounding box center [746, 208] width 30 height 25
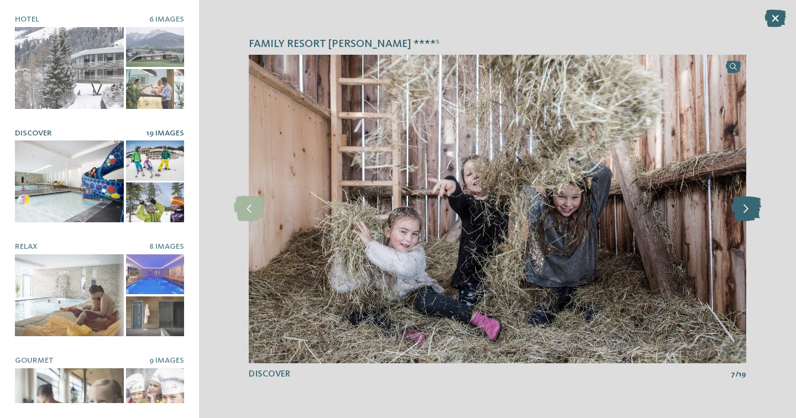
click at [746, 212] on icon at bounding box center [746, 208] width 30 height 25
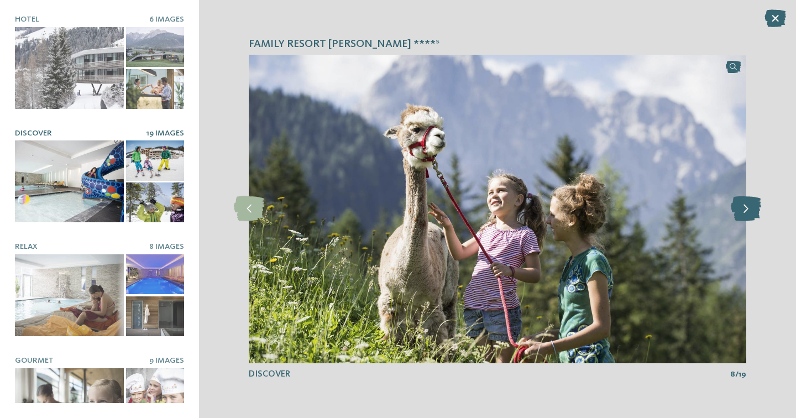
click at [746, 212] on icon at bounding box center [746, 208] width 30 height 25
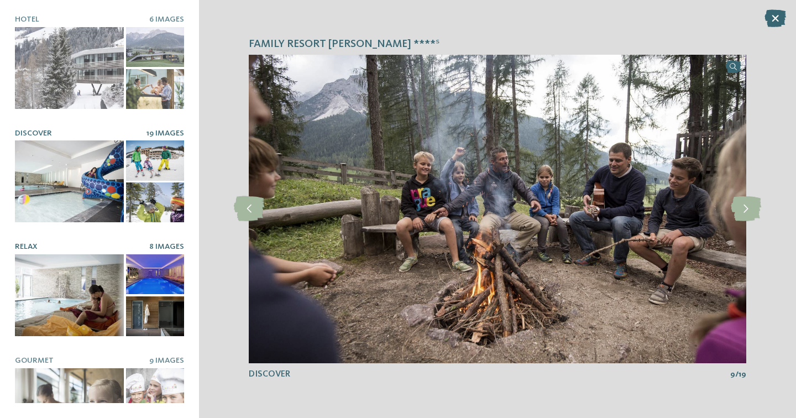
click at [56, 294] on div at bounding box center [69, 295] width 109 height 82
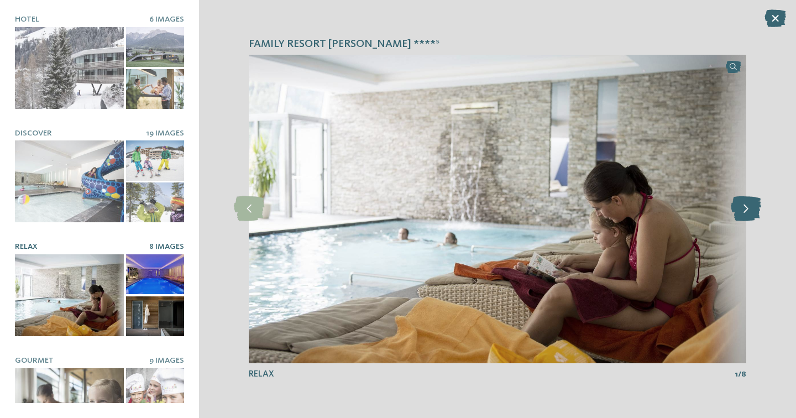
click at [748, 210] on icon at bounding box center [746, 208] width 30 height 25
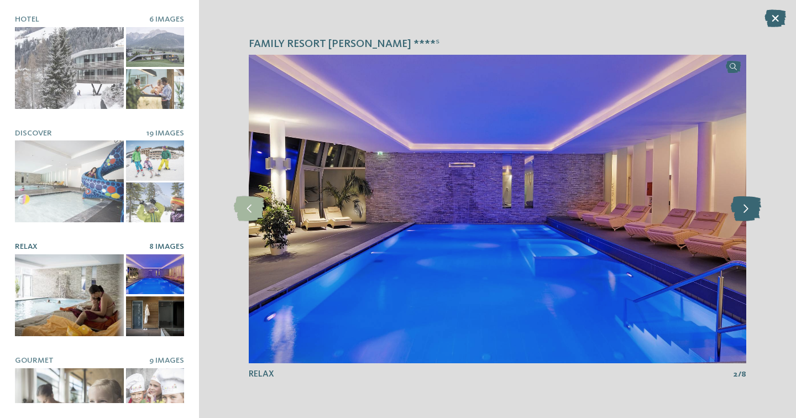
click at [748, 210] on icon at bounding box center [746, 208] width 30 height 25
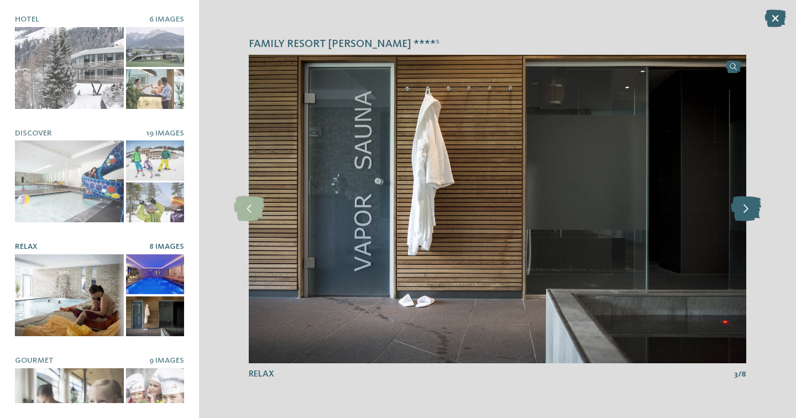
click at [748, 210] on icon at bounding box center [746, 208] width 30 height 25
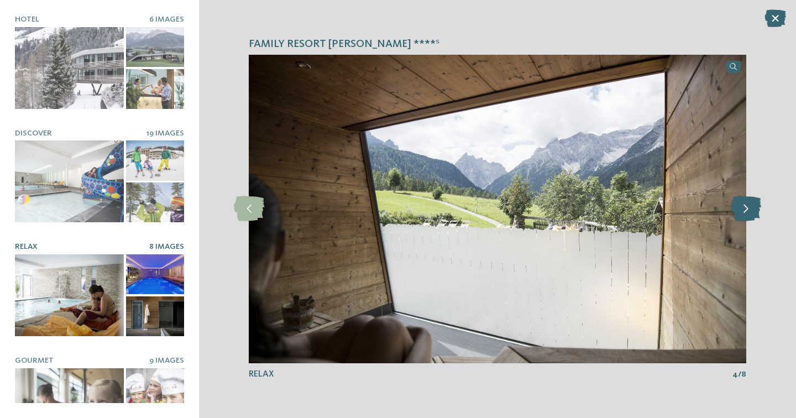
click at [748, 210] on icon at bounding box center [746, 208] width 30 height 25
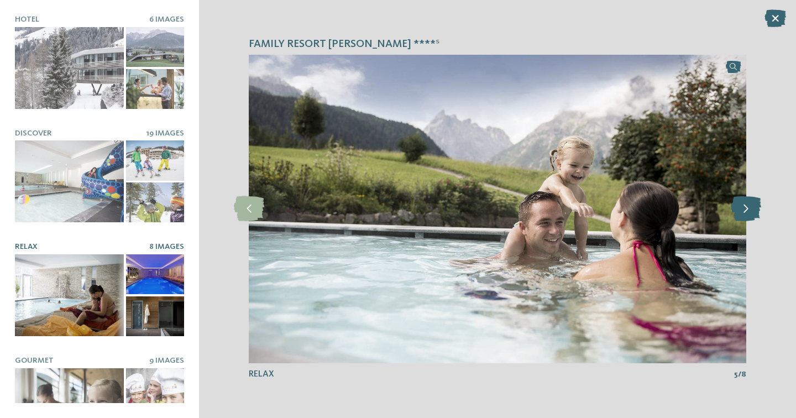
click at [748, 210] on icon at bounding box center [746, 208] width 30 height 25
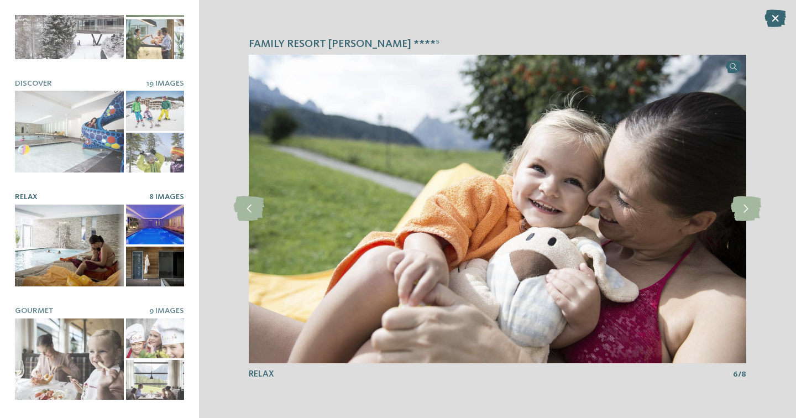
scroll to position [160, 0]
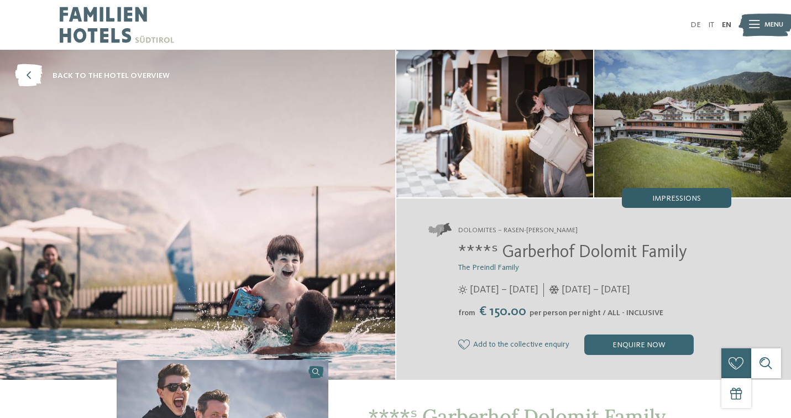
click at [668, 195] on span "Impressions" at bounding box center [677, 199] width 49 height 8
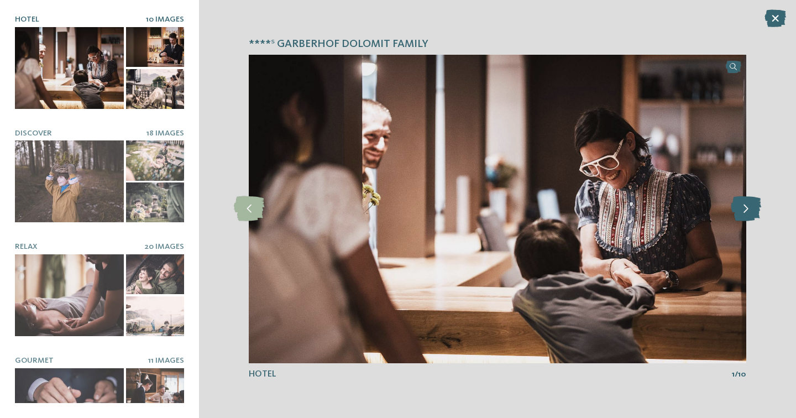
click at [747, 211] on icon at bounding box center [746, 208] width 30 height 25
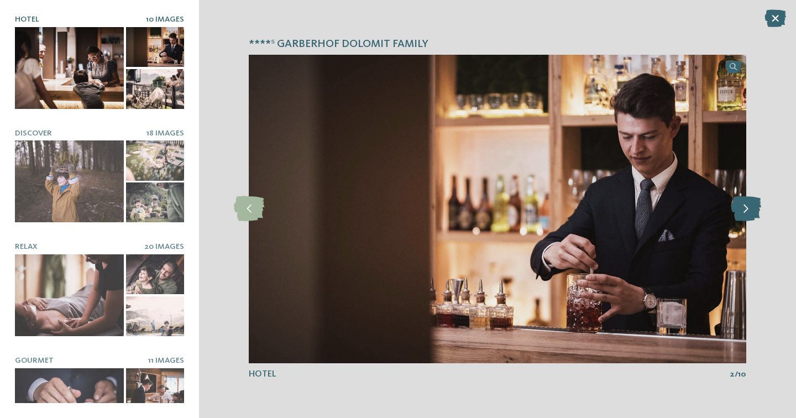
click at [747, 211] on icon at bounding box center [746, 208] width 30 height 25
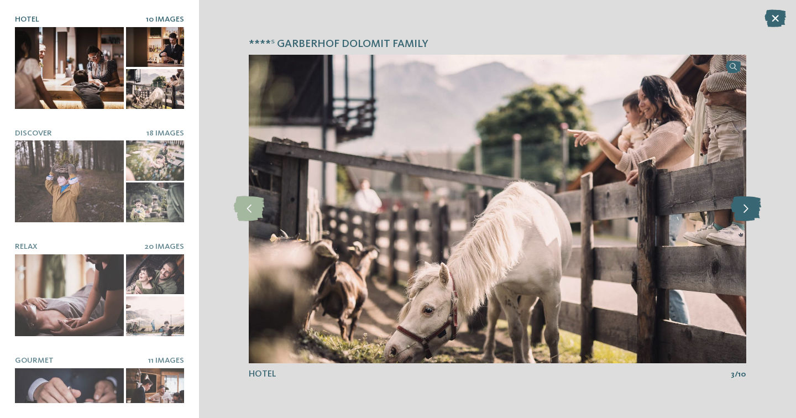
click at [747, 211] on icon at bounding box center [746, 208] width 30 height 25
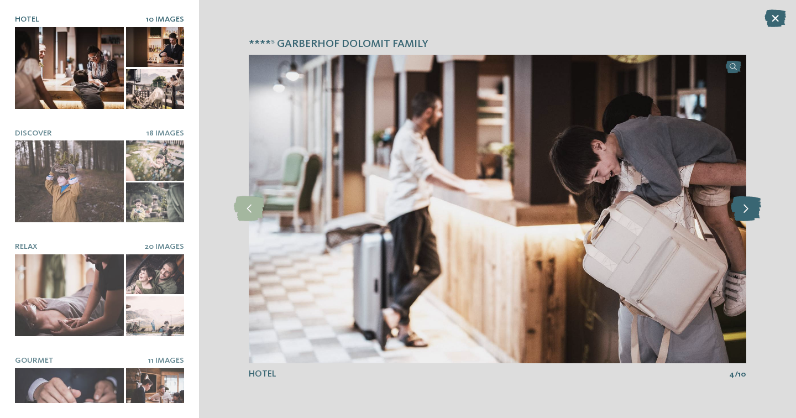
click at [747, 211] on icon at bounding box center [746, 208] width 30 height 25
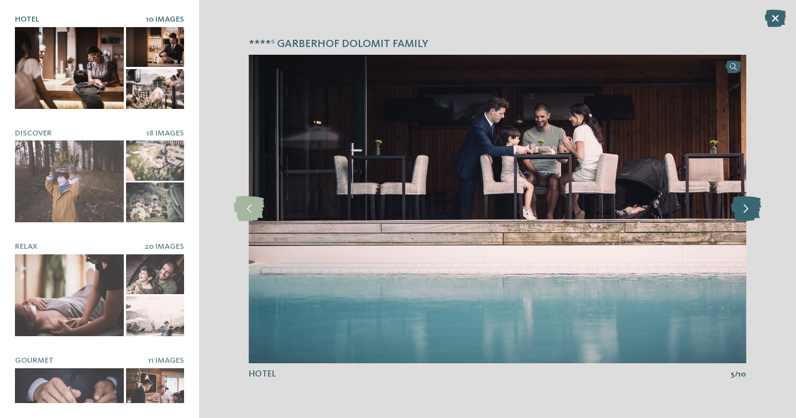
click at [747, 211] on icon at bounding box center [746, 208] width 30 height 25
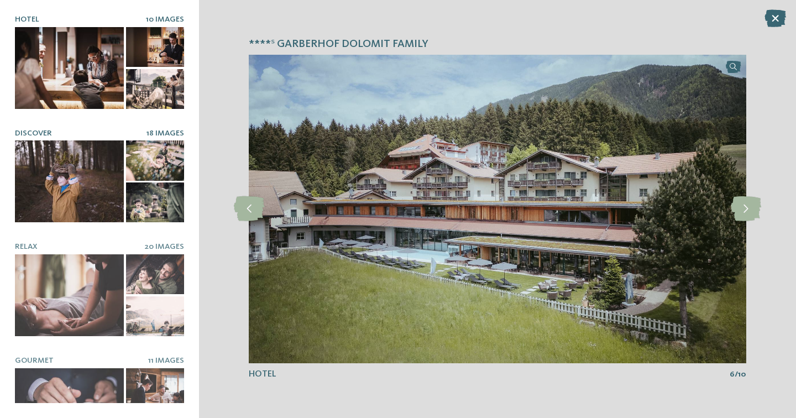
click at [85, 163] on div at bounding box center [69, 181] width 109 height 82
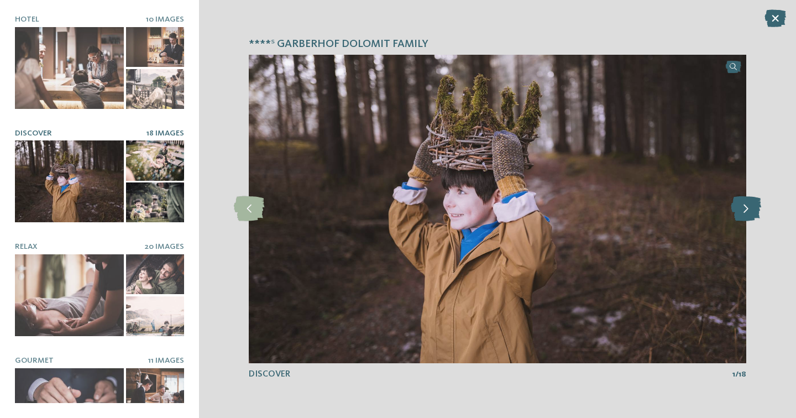
click at [742, 212] on icon at bounding box center [746, 208] width 30 height 25
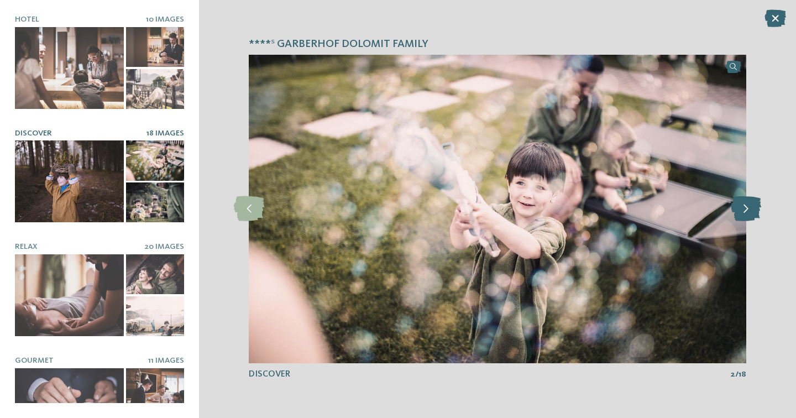
click at [742, 212] on icon at bounding box center [746, 208] width 30 height 25
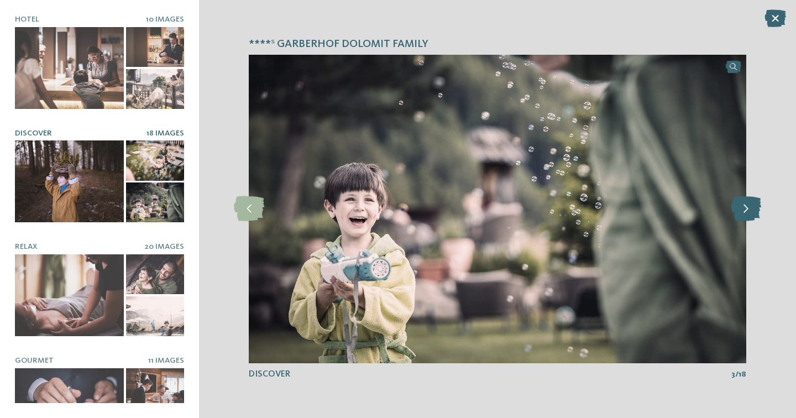
click at [742, 212] on icon at bounding box center [746, 208] width 30 height 25
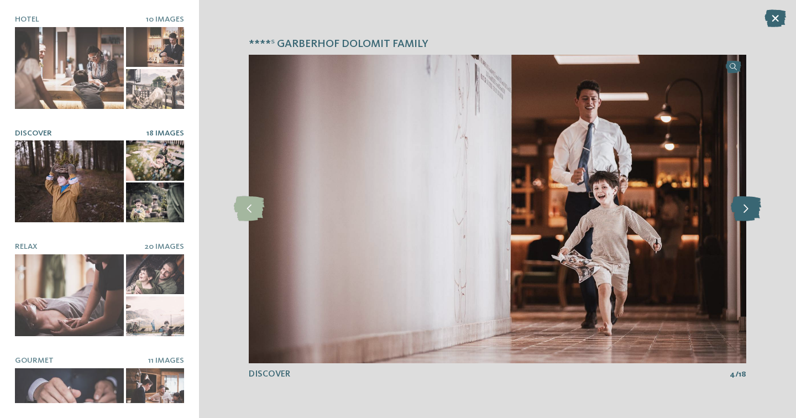
click at [742, 212] on icon at bounding box center [746, 208] width 30 height 25
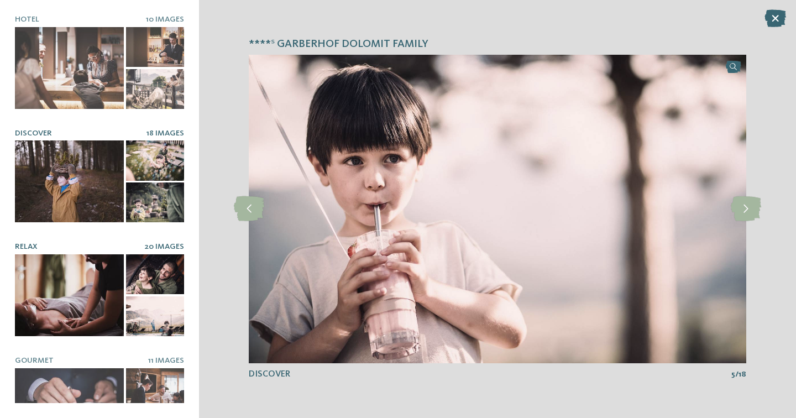
click at [60, 304] on div at bounding box center [69, 295] width 109 height 82
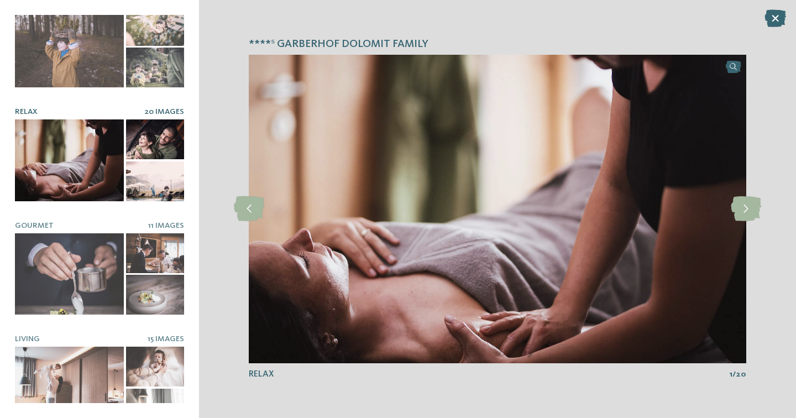
scroll to position [138, 0]
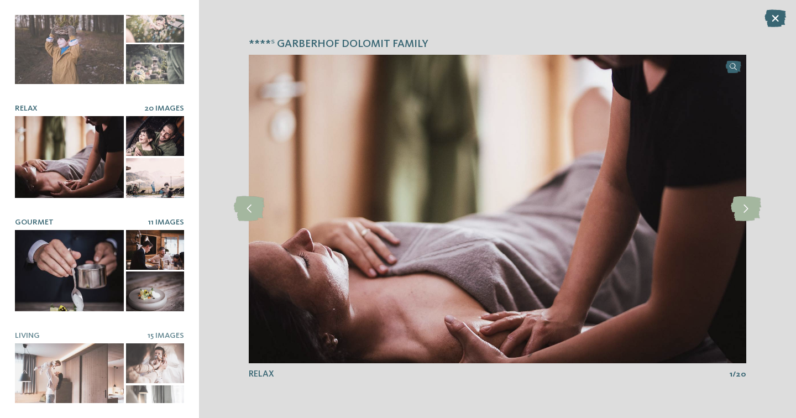
click at [67, 269] on div at bounding box center [69, 271] width 109 height 82
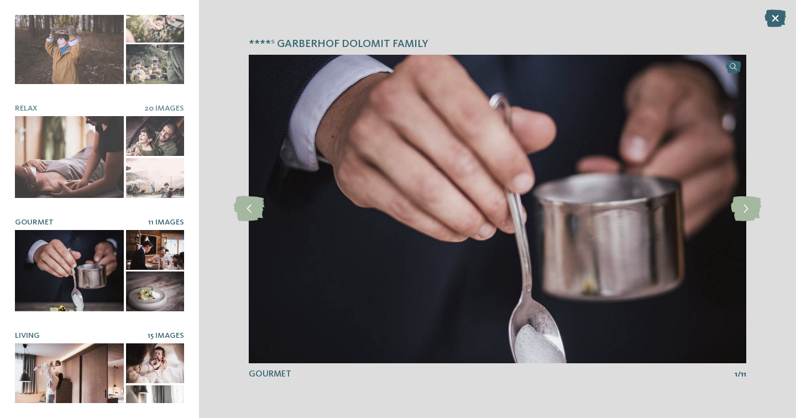
click at [70, 363] on div at bounding box center [69, 384] width 109 height 82
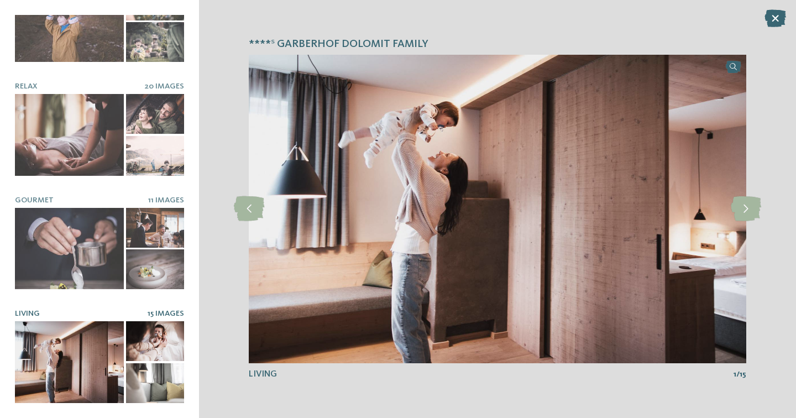
scroll to position [160, 0]
click at [750, 217] on icon at bounding box center [746, 208] width 30 height 25
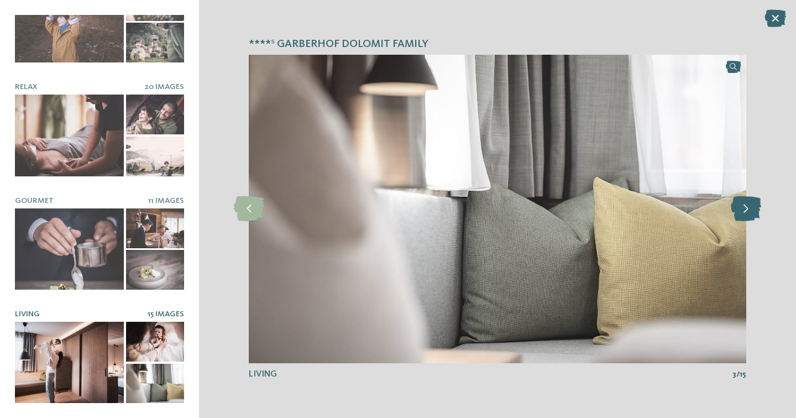
click at [750, 217] on icon at bounding box center [746, 208] width 30 height 25
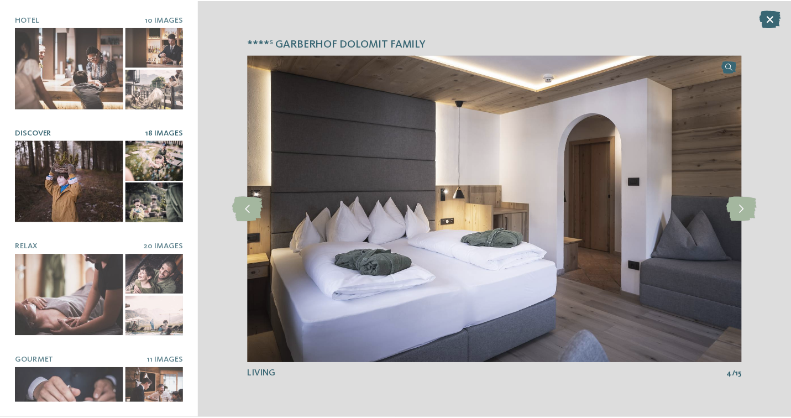
scroll to position [0, 0]
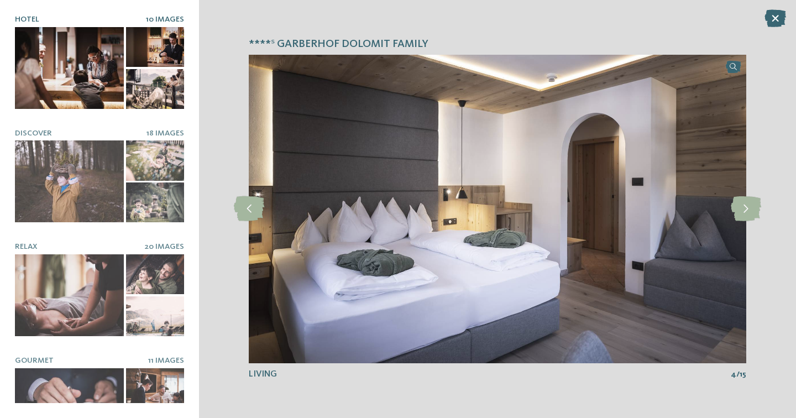
click at [96, 93] on div at bounding box center [69, 68] width 109 height 82
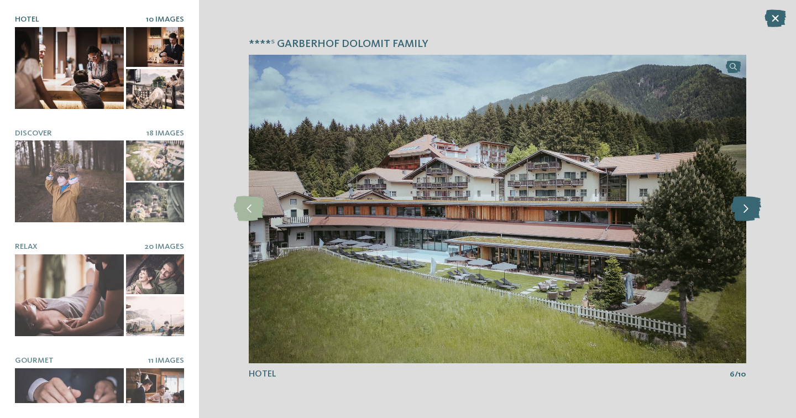
click at [744, 213] on icon at bounding box center [746, 208] width 30 height 25
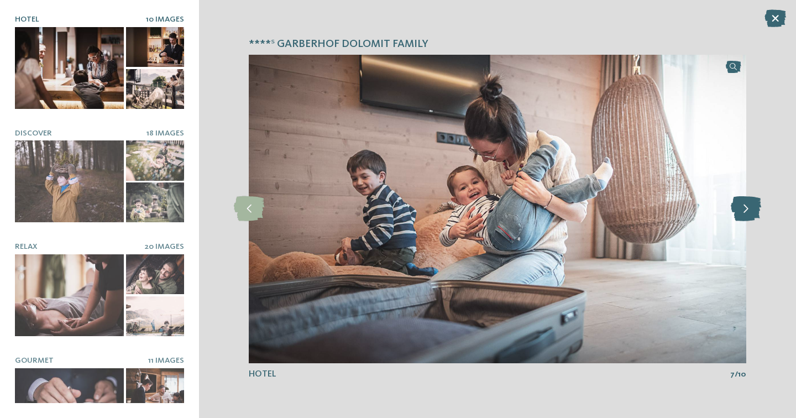
click at [744, 213] on icon at bounding box center [746, 208] width 30 height 25
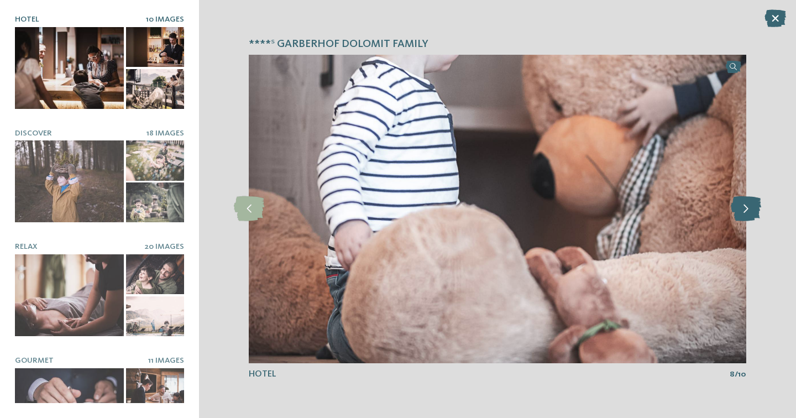
click at [744, 213] on icon at bounding box center [746, 208] width 30 height 25
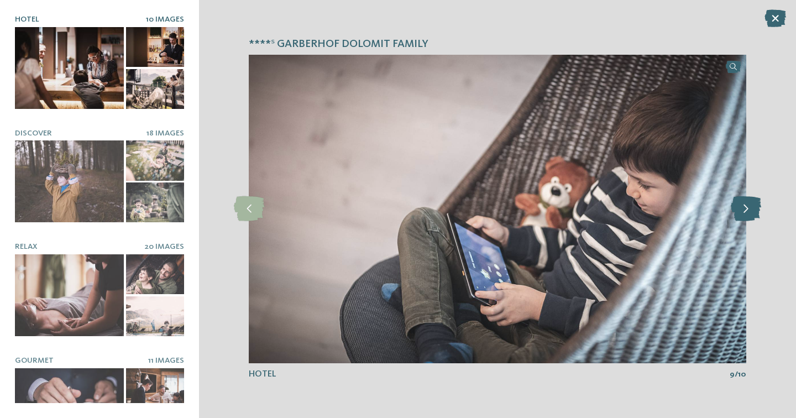
click at [744, 213] on icon at bounding box center [746, 208] width 30 height 25
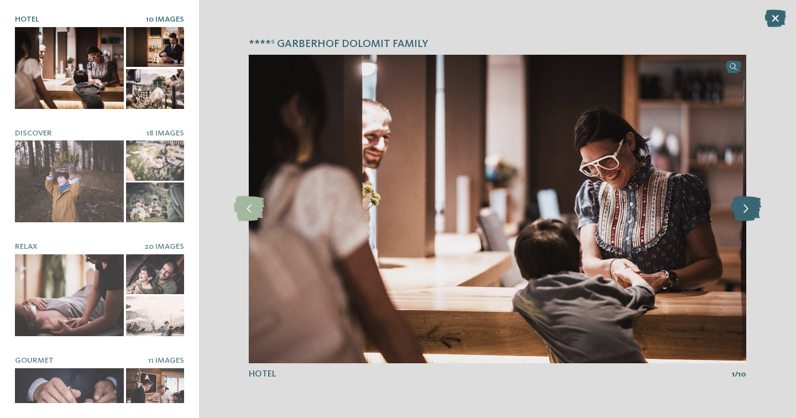
click at [744, 213] on icon at bounding box center [746, 208] width 30 height 25
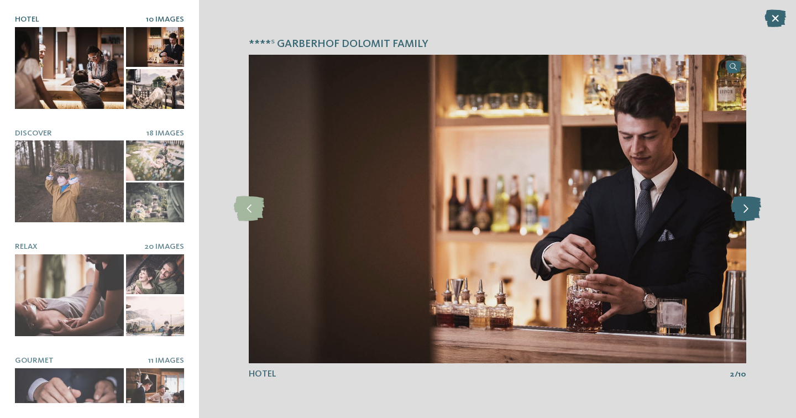
click at [744, 213] on icon at bounding box center [746, 208] width 30 height 25
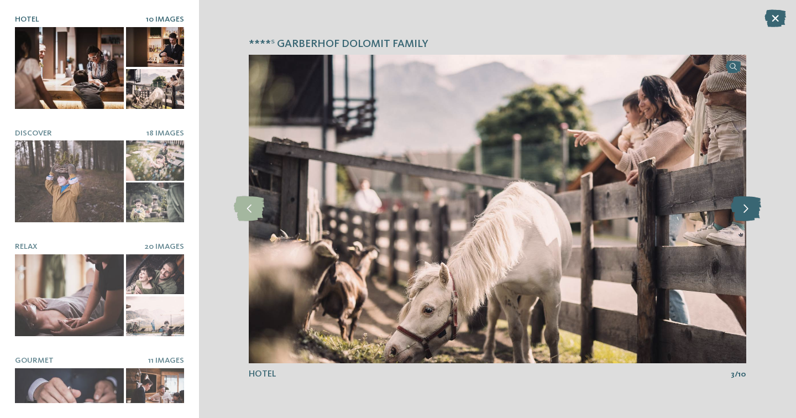
click at [744, 213] on icon at bounding box center [746, 208] width 30 height 25
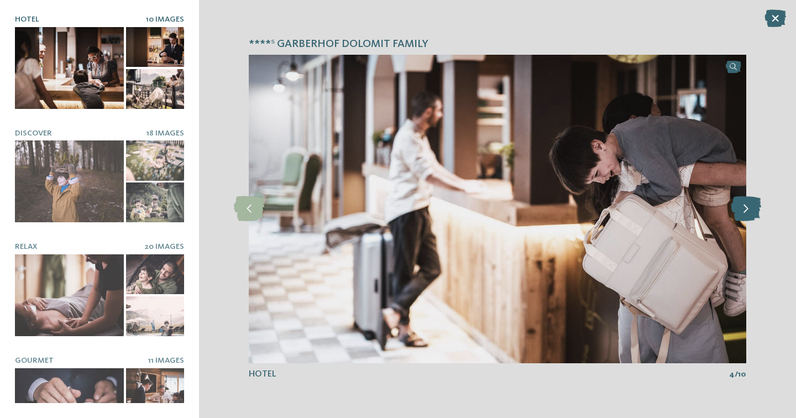
click at [744, 213] on icon at bounding box center [746, 208] width 30 height 25
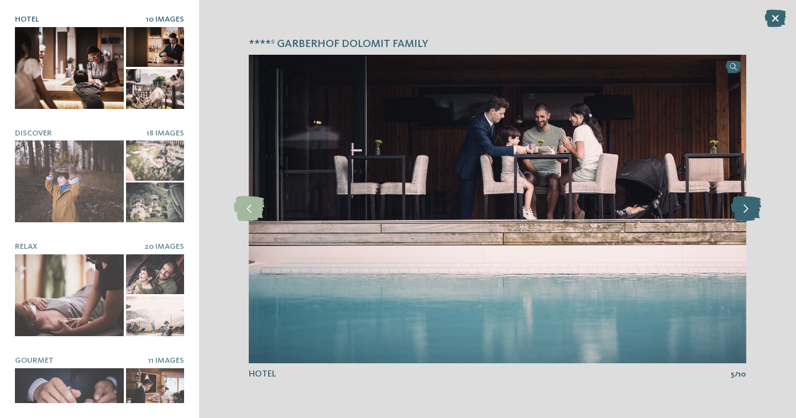
click at [744, 213] on icon at bounding box center [746, 208] width 30 height 25
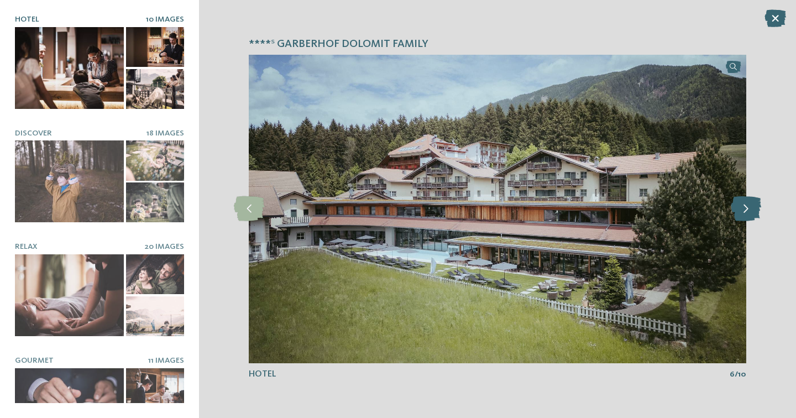
click at [744, 213] on icon at bounding box center [746, 208] width 30 height 25
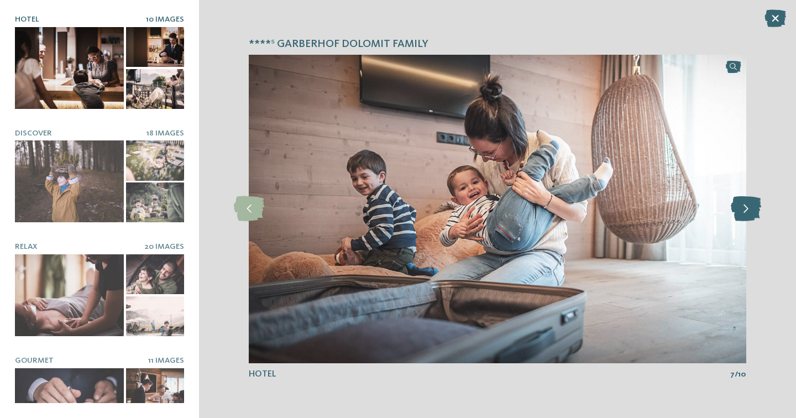
click at [744, 213] on icon at bounding box center [746, 208] width 30 height 25
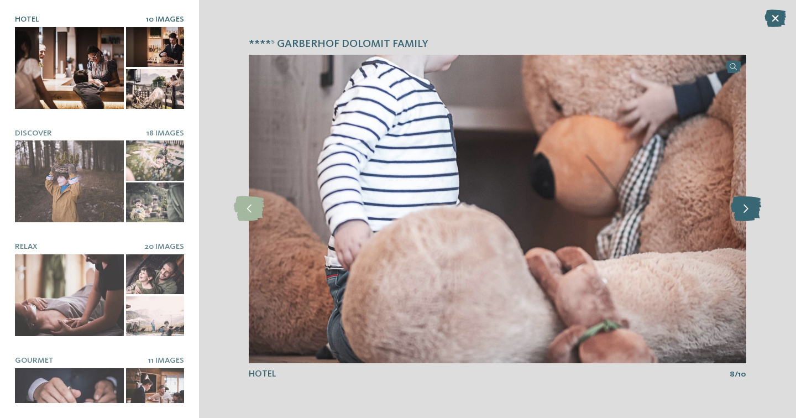
click at [744, 213] on icon at bounding box center [746, 208] width 30 height 25
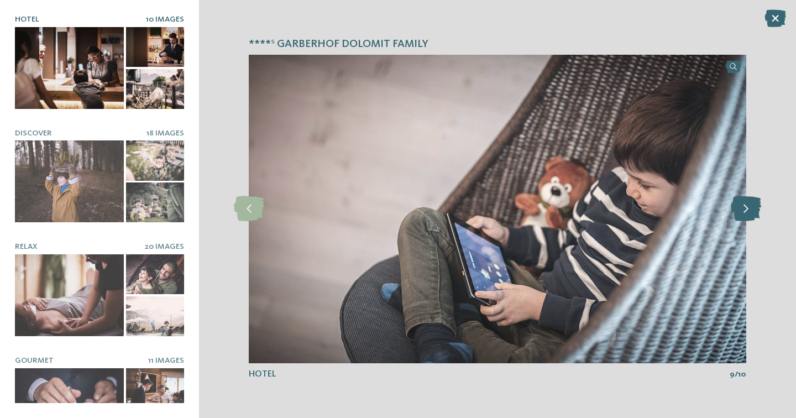
click at [744, 213] on icon at bounding box center [746, 208] width 30 height 25
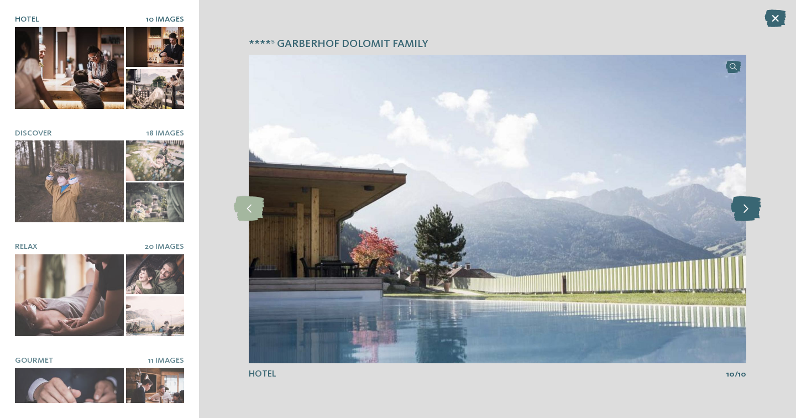
click at [744, 213] on icon at bounding box center [746, 208] width 30 height 25
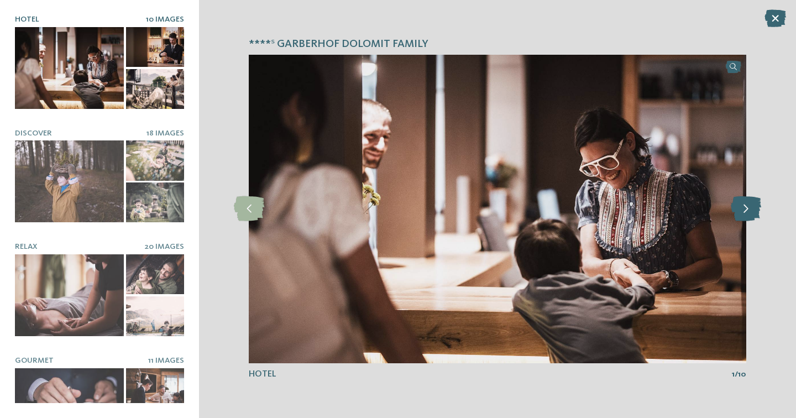
click at [744, 213] on icon at bounding box center [746, 208] width 30 height 25
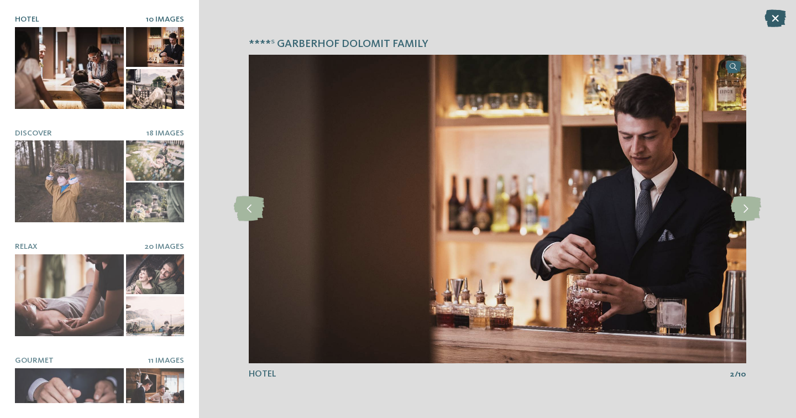
click at [777, 21] on icon at bounding box center [776, 18] width 22 height 18
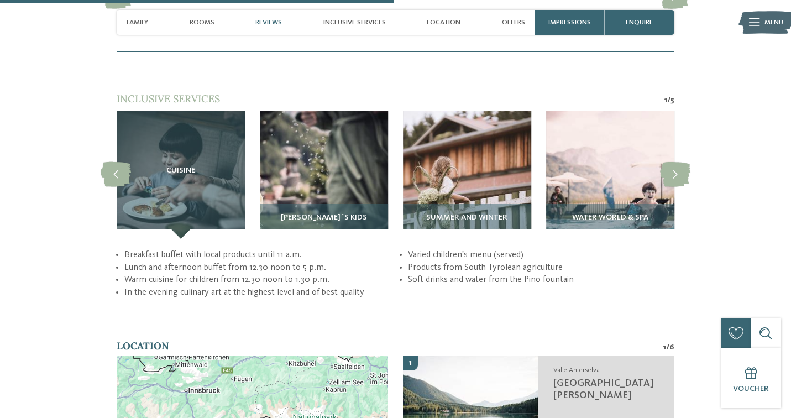
scroll to position [1886, 0]
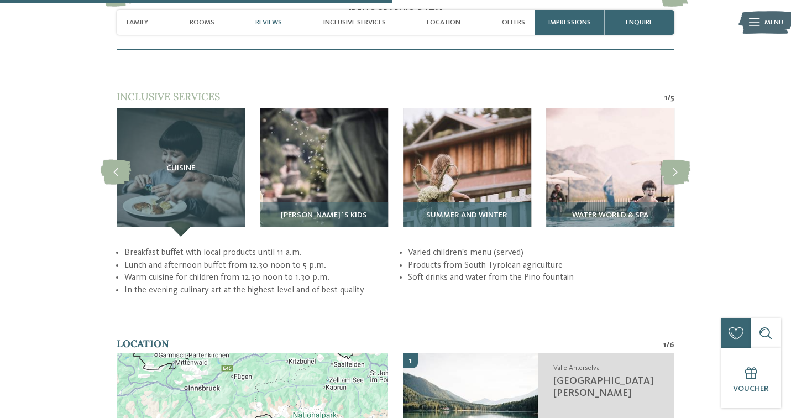
click at [468, 132] on img at bounding box center [467, 172] width 128 height 128
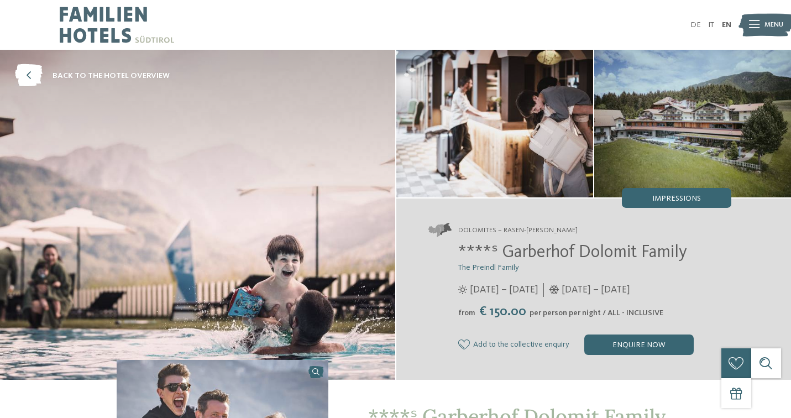
scroll to position [0, 0]
click at [640, 346] on div "enquire now" at bounding box center [640, 345] width 110 height 20
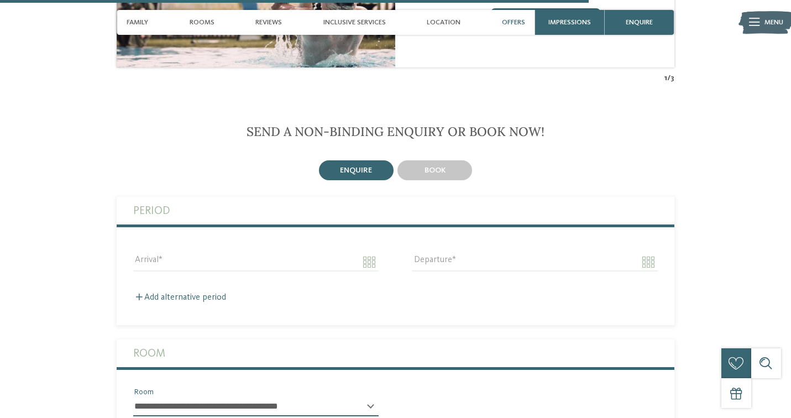
scroll to position [2905, 0]
